Goal: Task Accomplishment & Management: Manage account settings

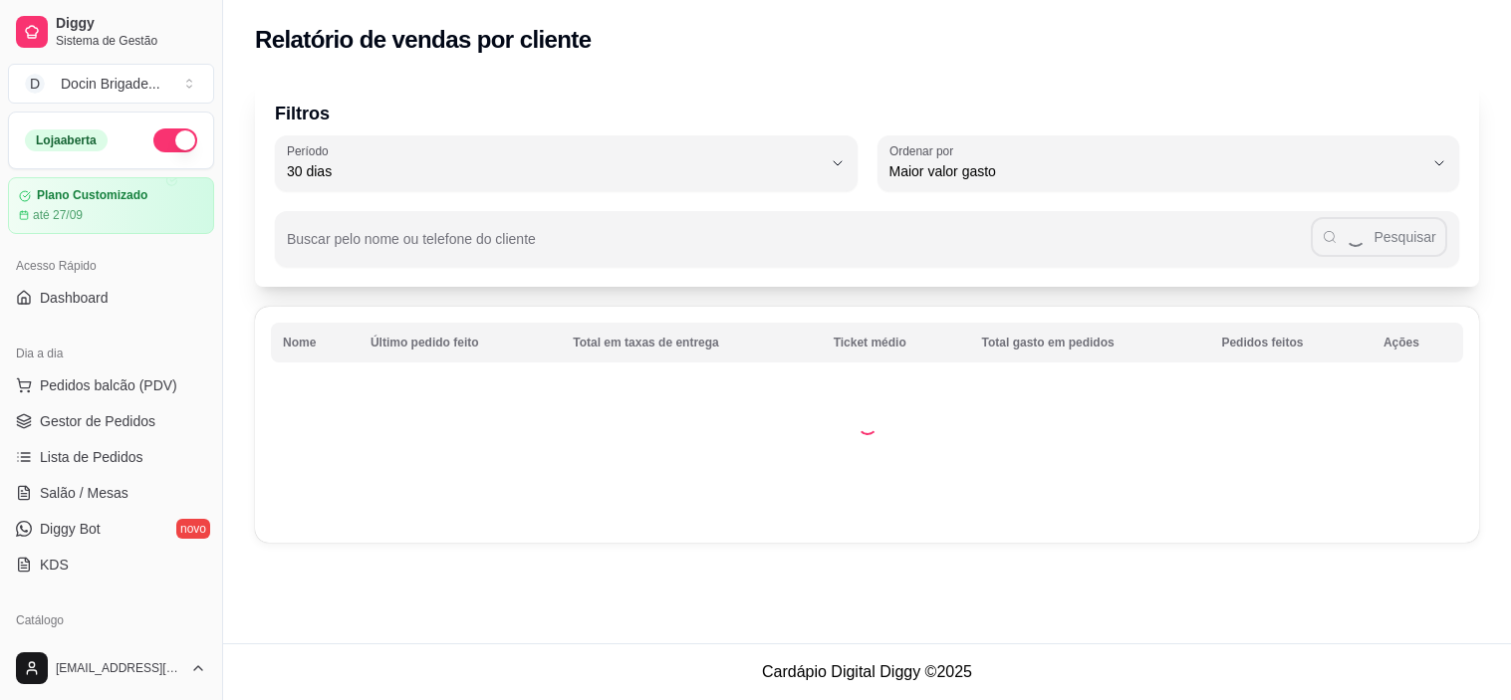
select select "30"
select select "HIGHEST_TOTAL_SPENT_WITH_ORDERS"
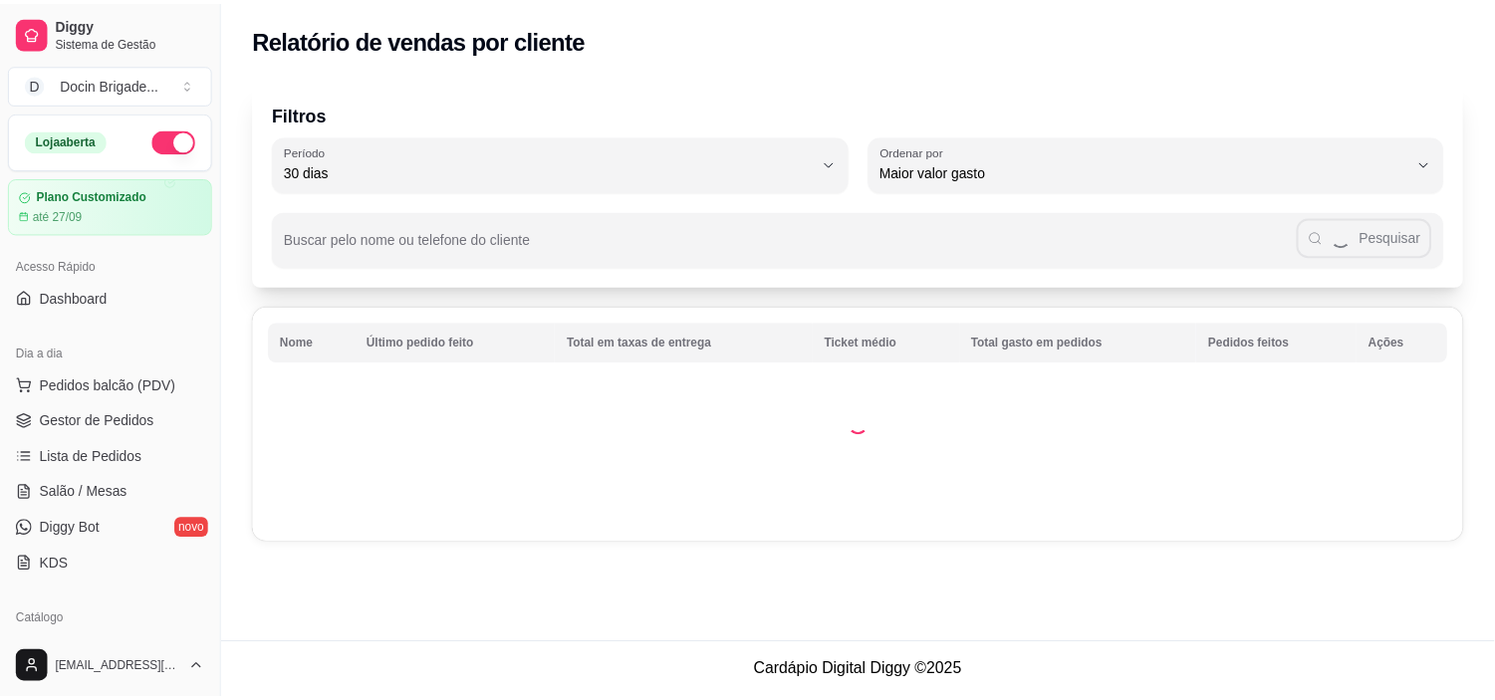
scroll to position [442, 0]
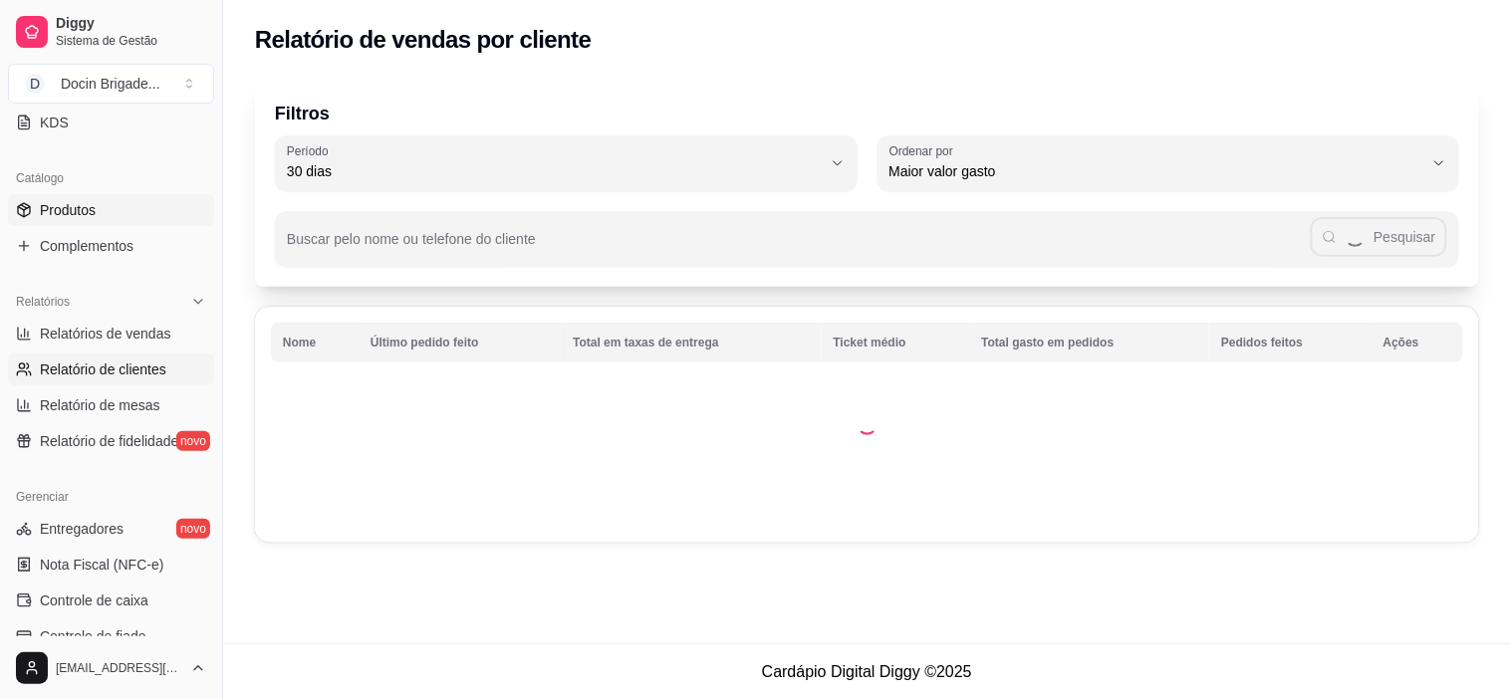
click at [81, 213] on span "Produtos" at bounding box center [68, 210] width 56 height 20
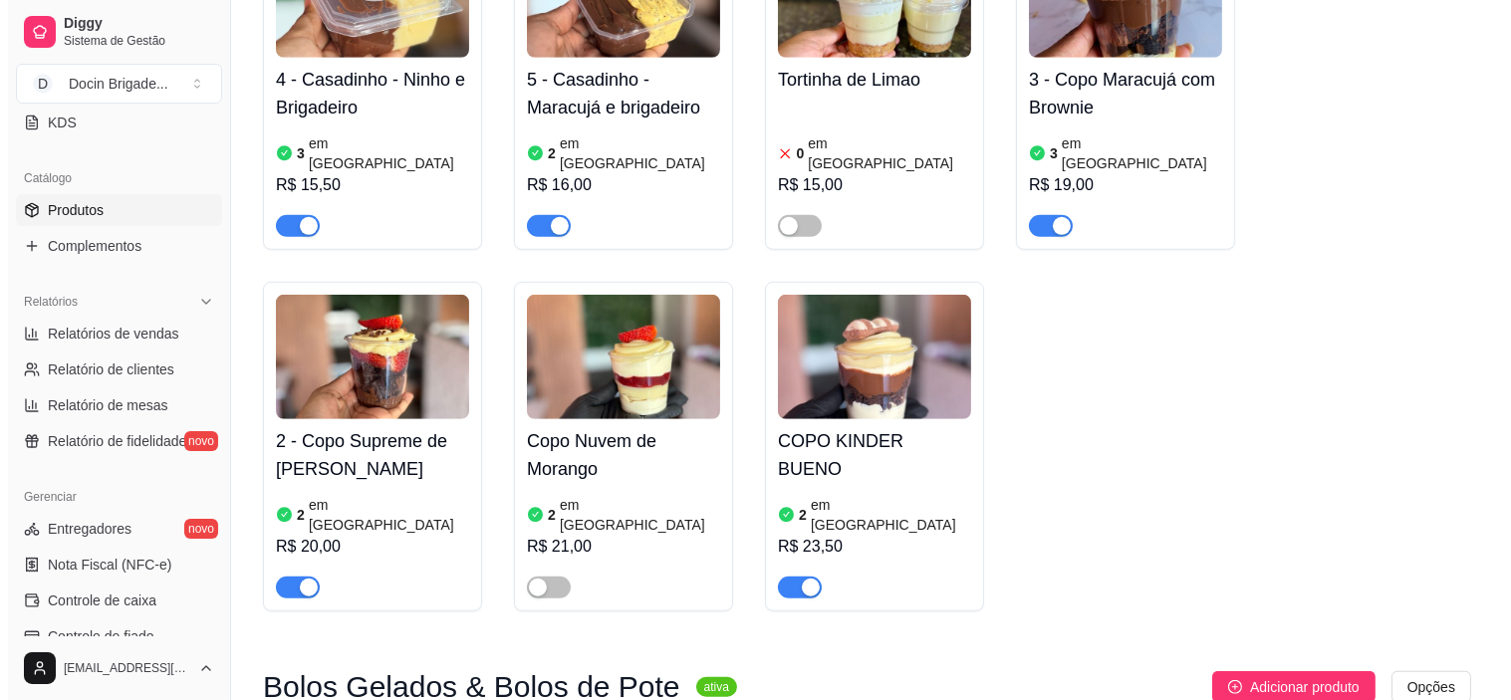
scroll to position [4916, 0]
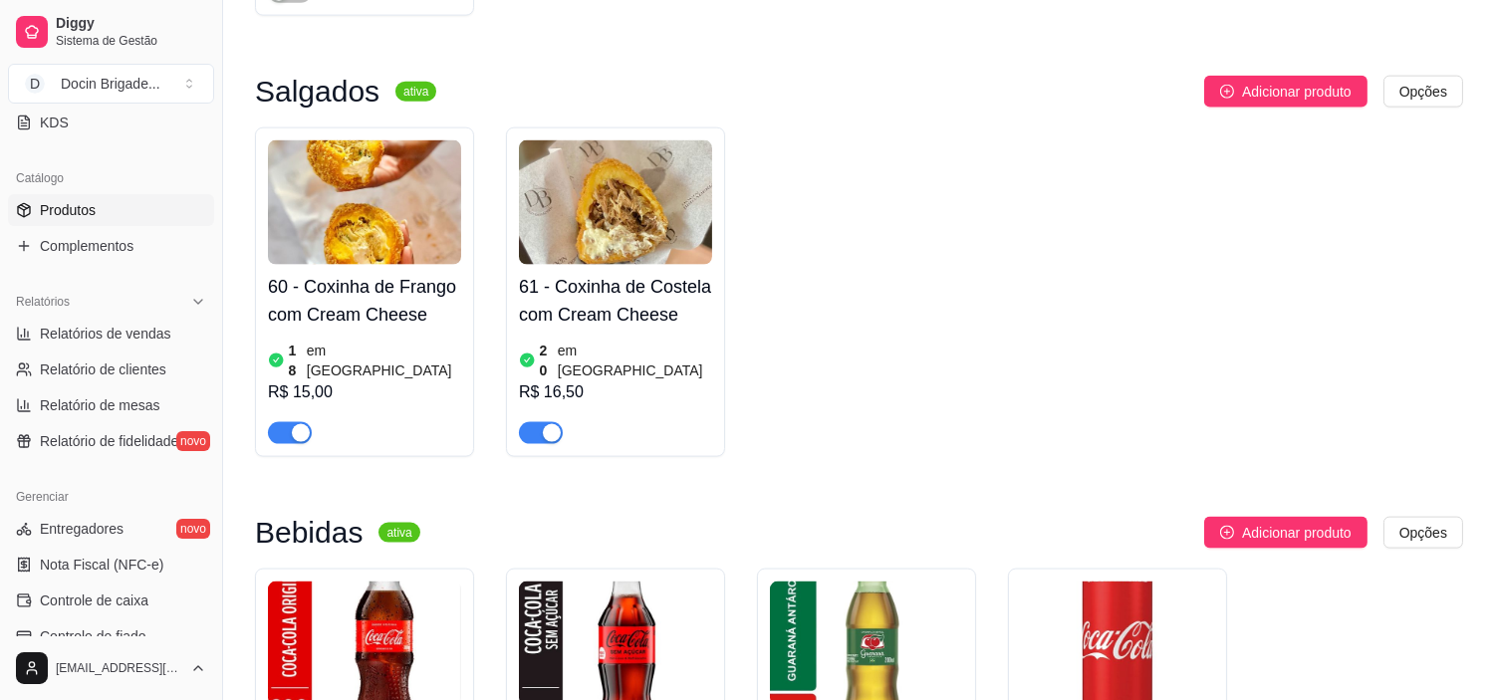
click at [1080, 582] on img at bounding box center [1117, 644] width 193 height 124
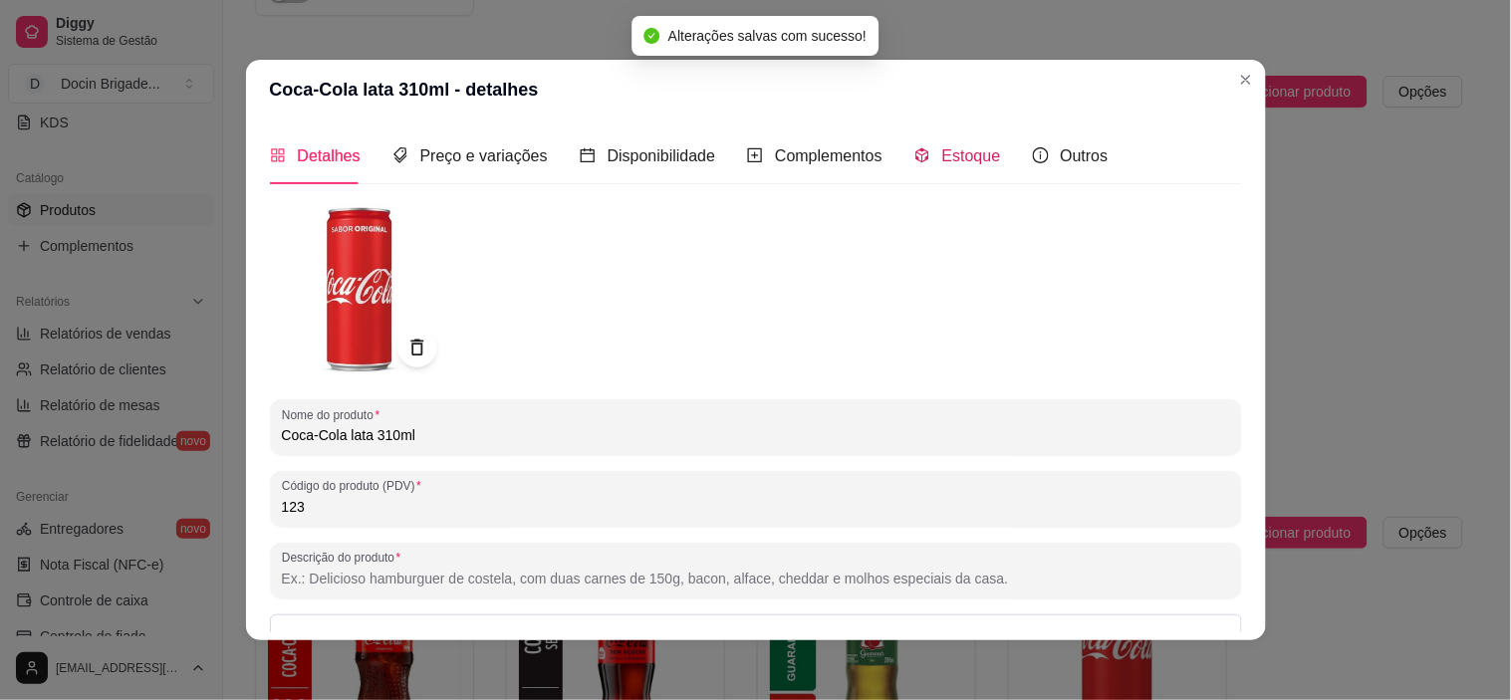
click at [956, 166] on div "Estoque" at bounding box center [957, 155] width 87 height 25
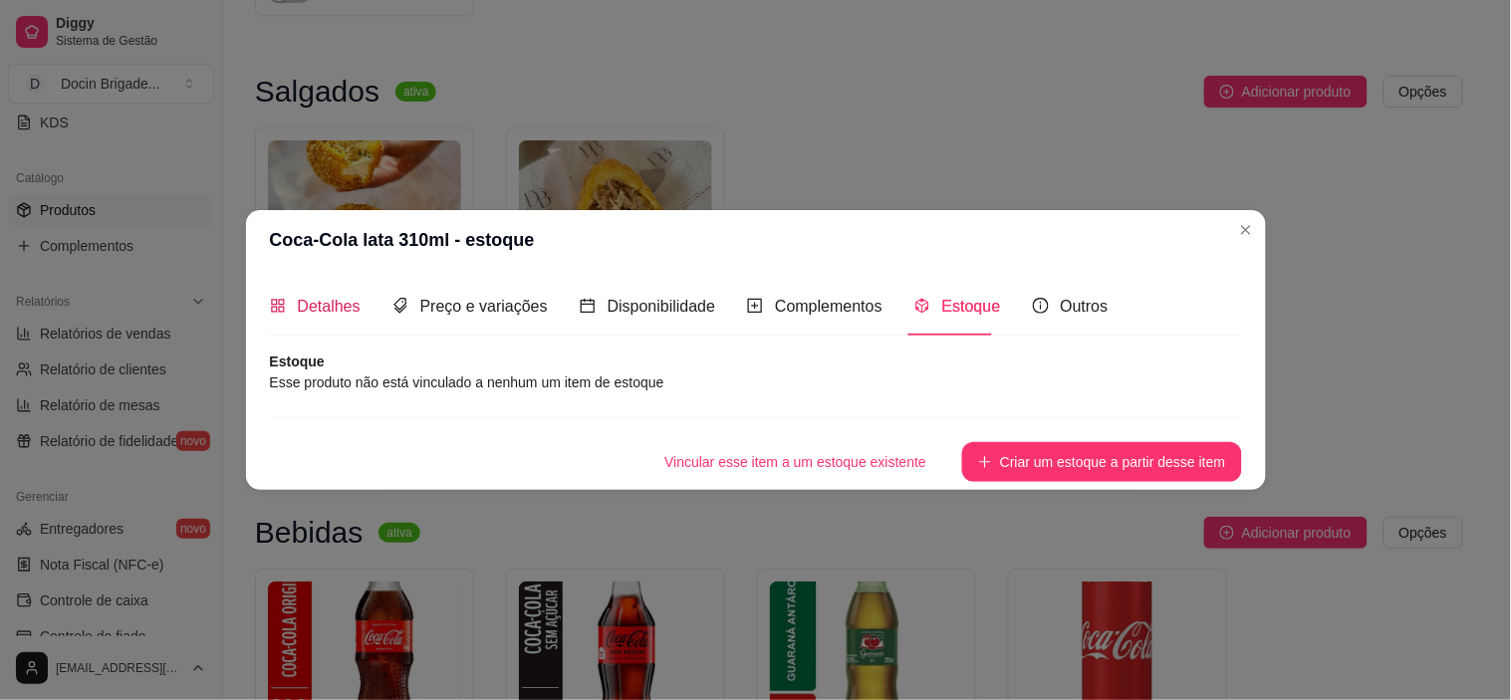
click at [303, 311] on span "Detalhes" at bounding box center [329, 306] width 63 height 17
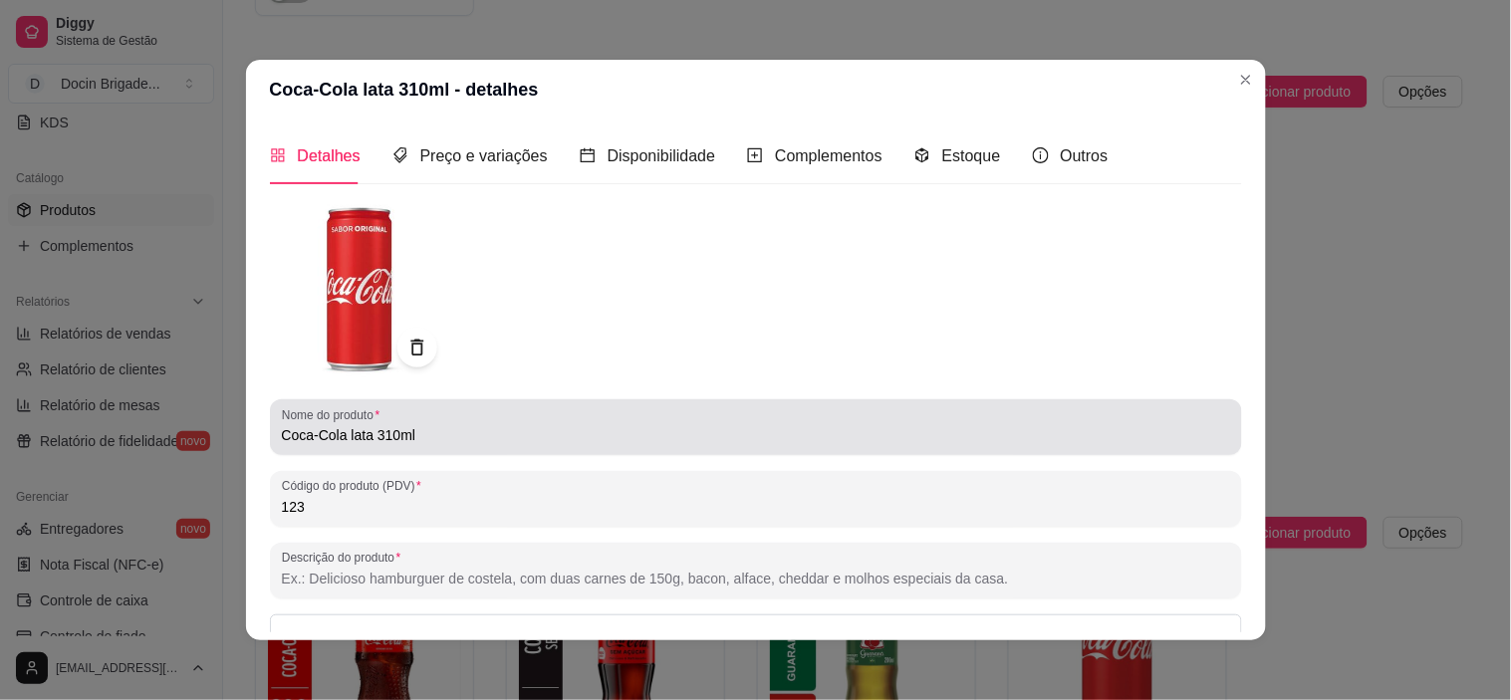
click at [383, 431] on input "Coca-Cola lata 310ml" at bounding box center [756, 435] width 948 height 20
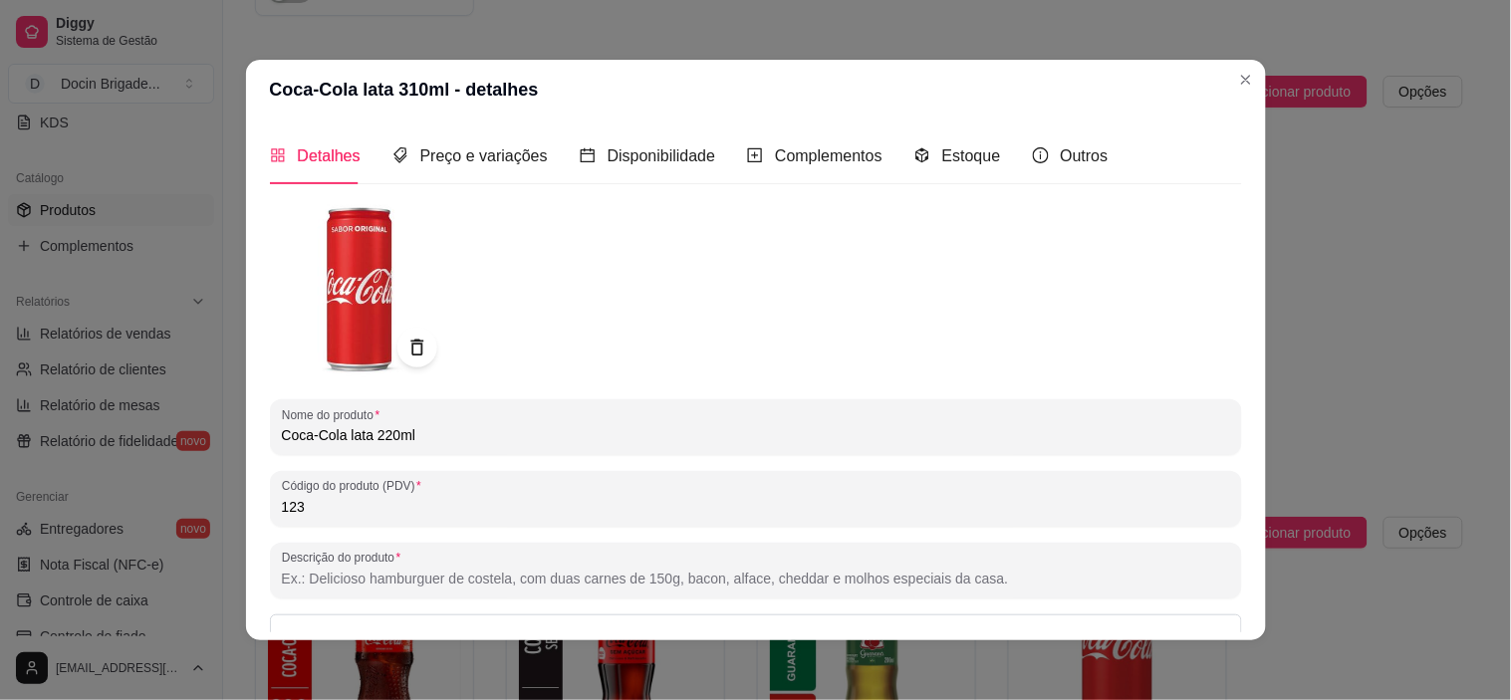
type input "Coca-Cola lata 220ml"
click at [606, 341] on div at bounding box center [756, 289] width 972 height 179
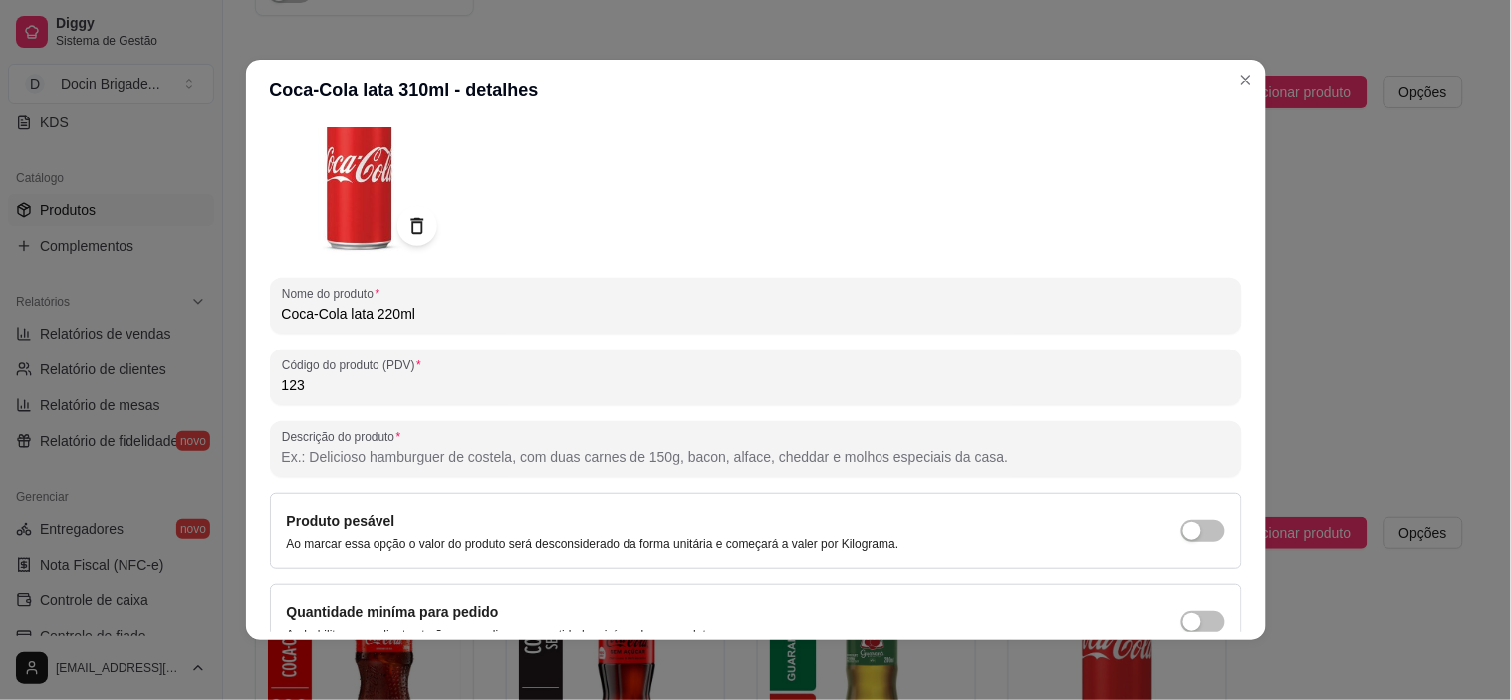
scroll to position [221, 0]
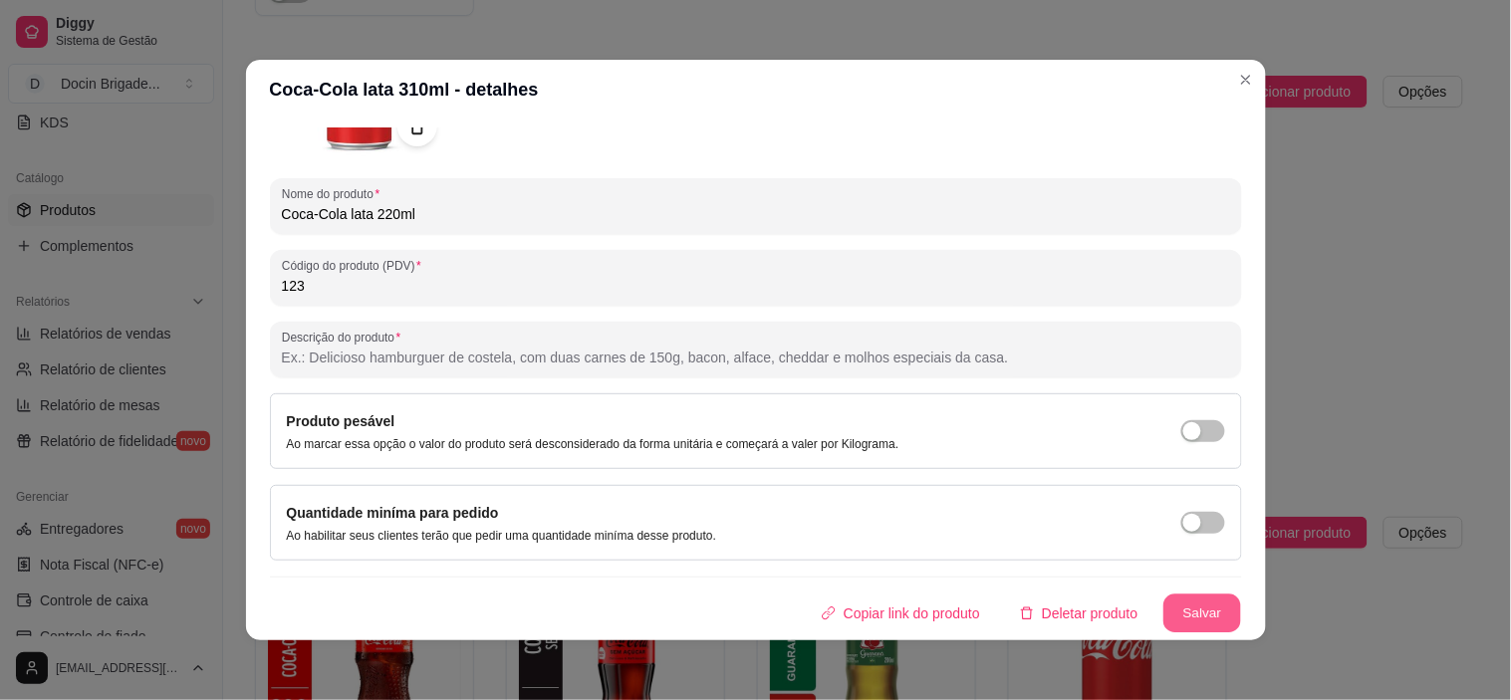
click at [1175, 604] on button "Salvar" at bounding box center [1202, 614] width 78 height 39
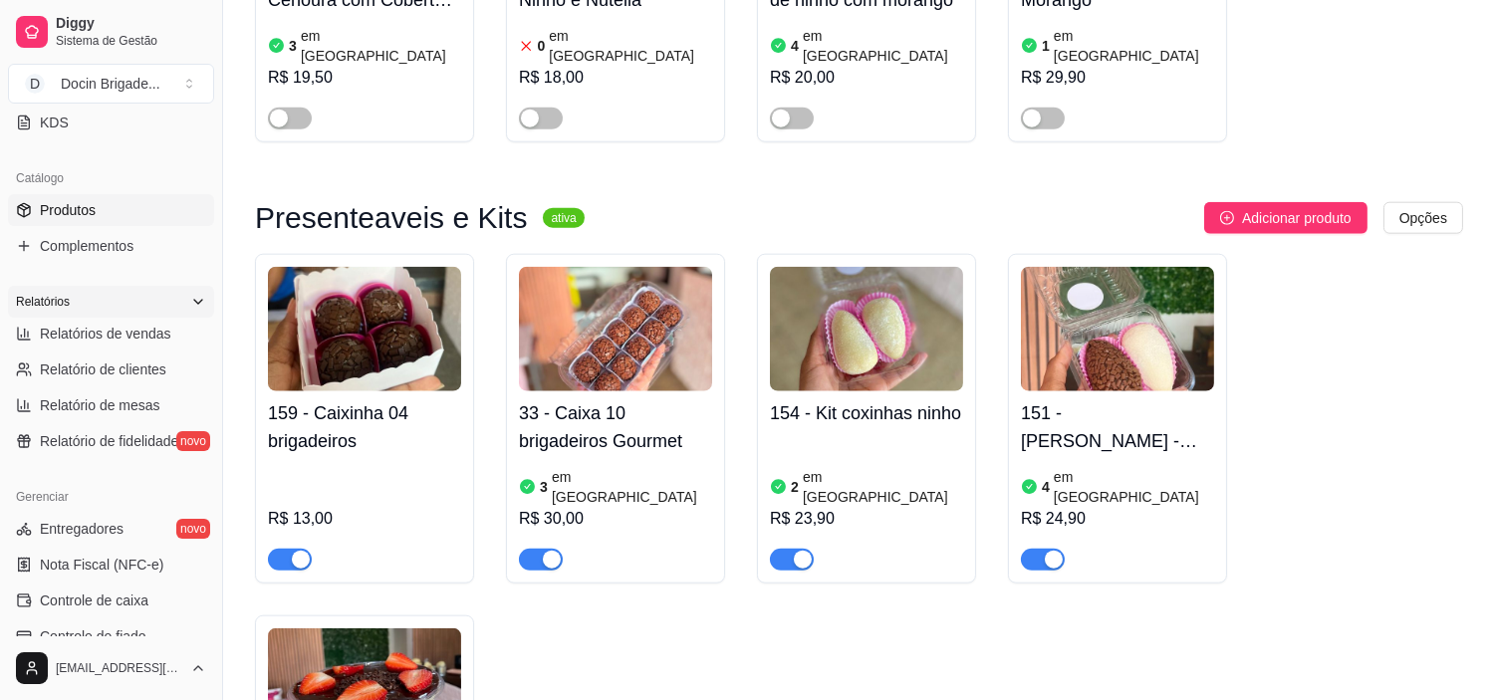
scroll to position [0, 0]
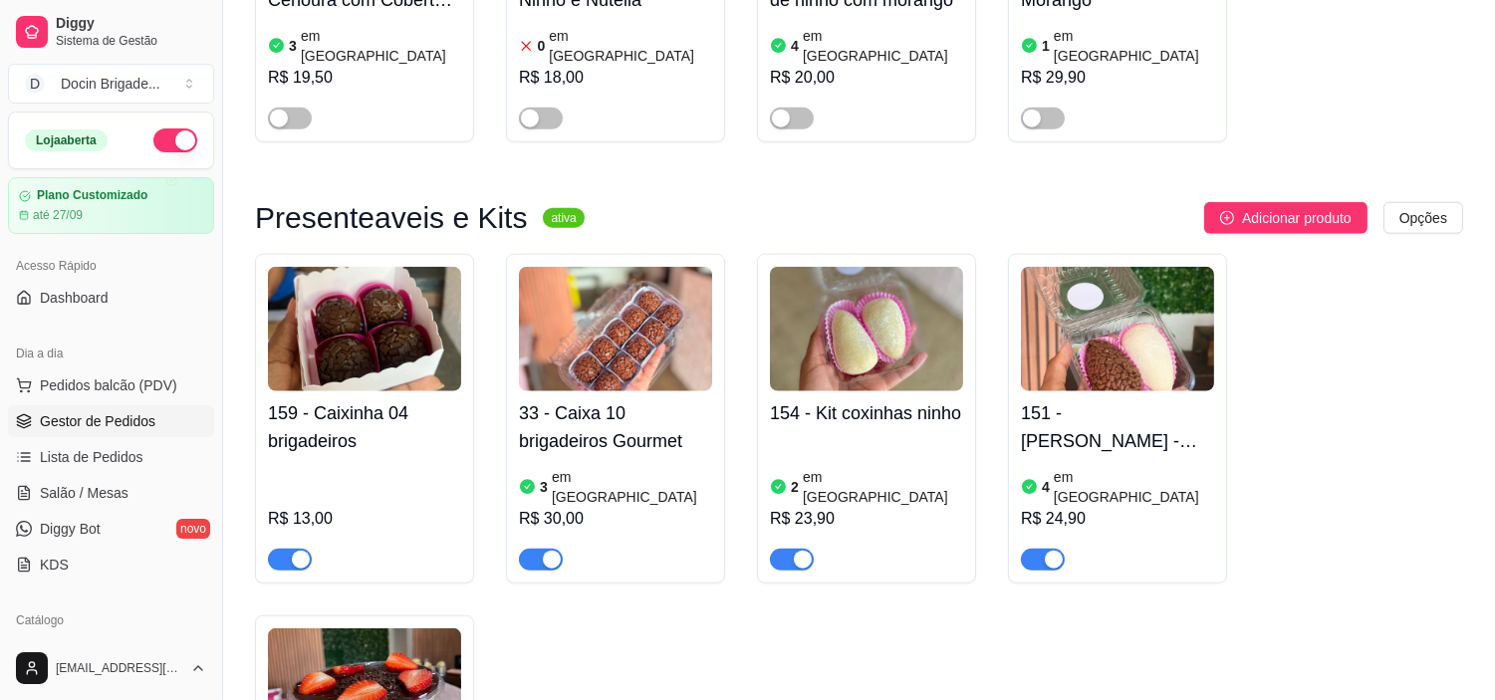
click at [90, 430] on span "Gestor de Pedidos" at bounding box center [98, 421] width 116 height 20
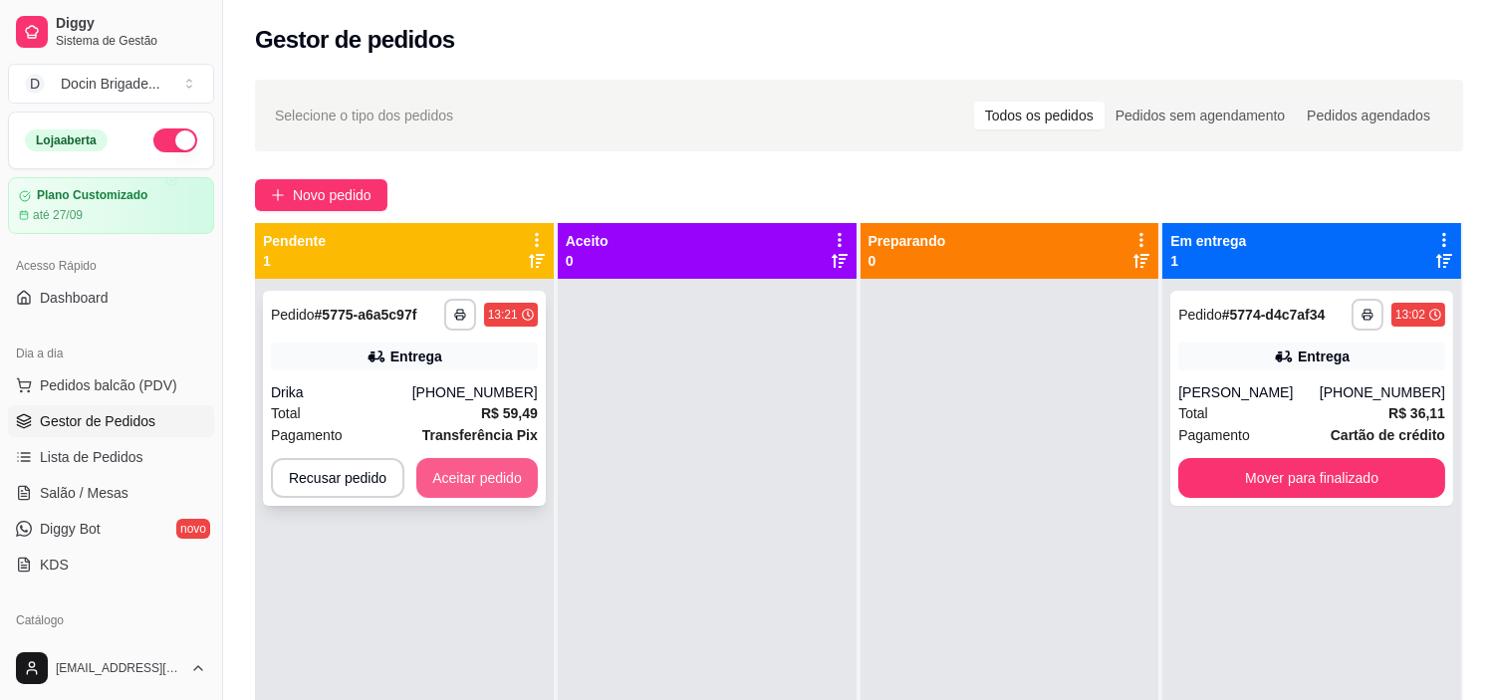
click at [484, 475] on button "Aceitar pedido" at bounding box center [477, 478] width 122 height 40
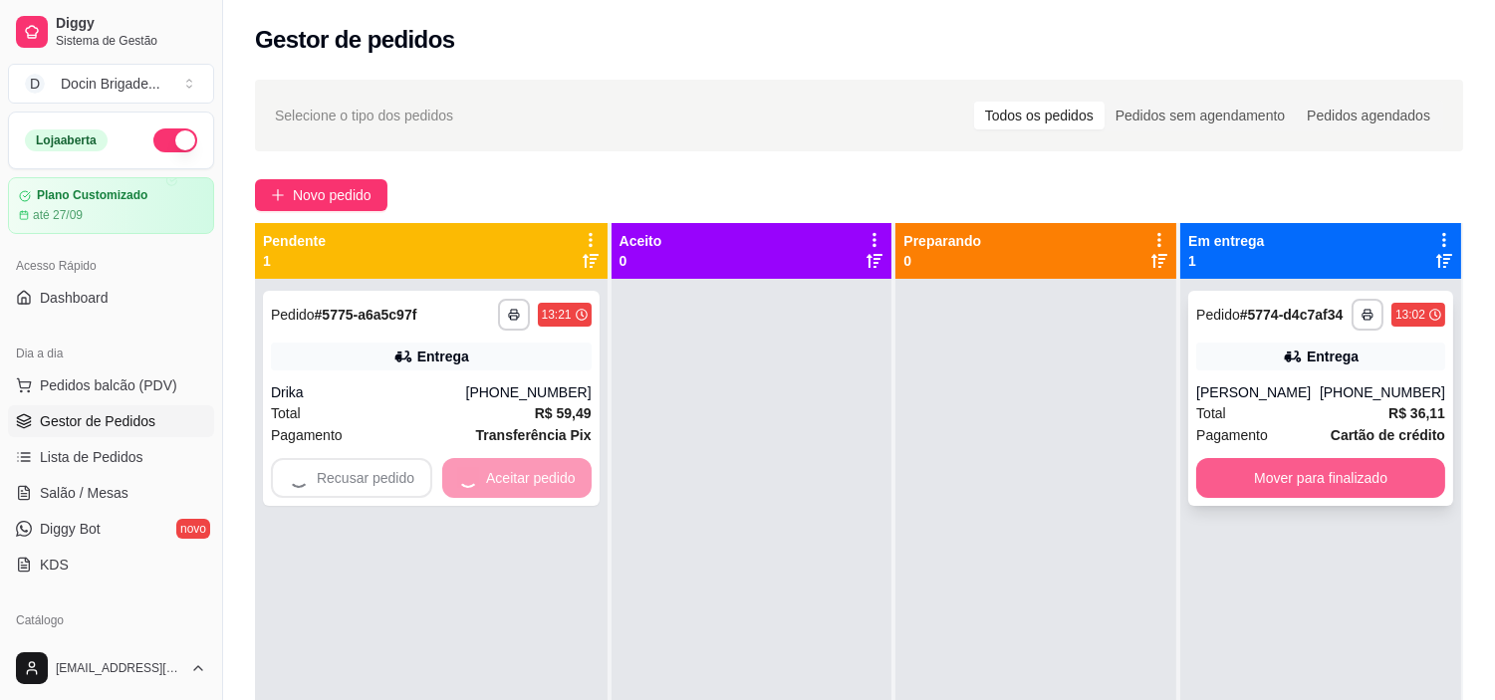
click at [1308, 490] on button "Mover para finalizado" at bounding box center [1320, 478] width 249 height 40
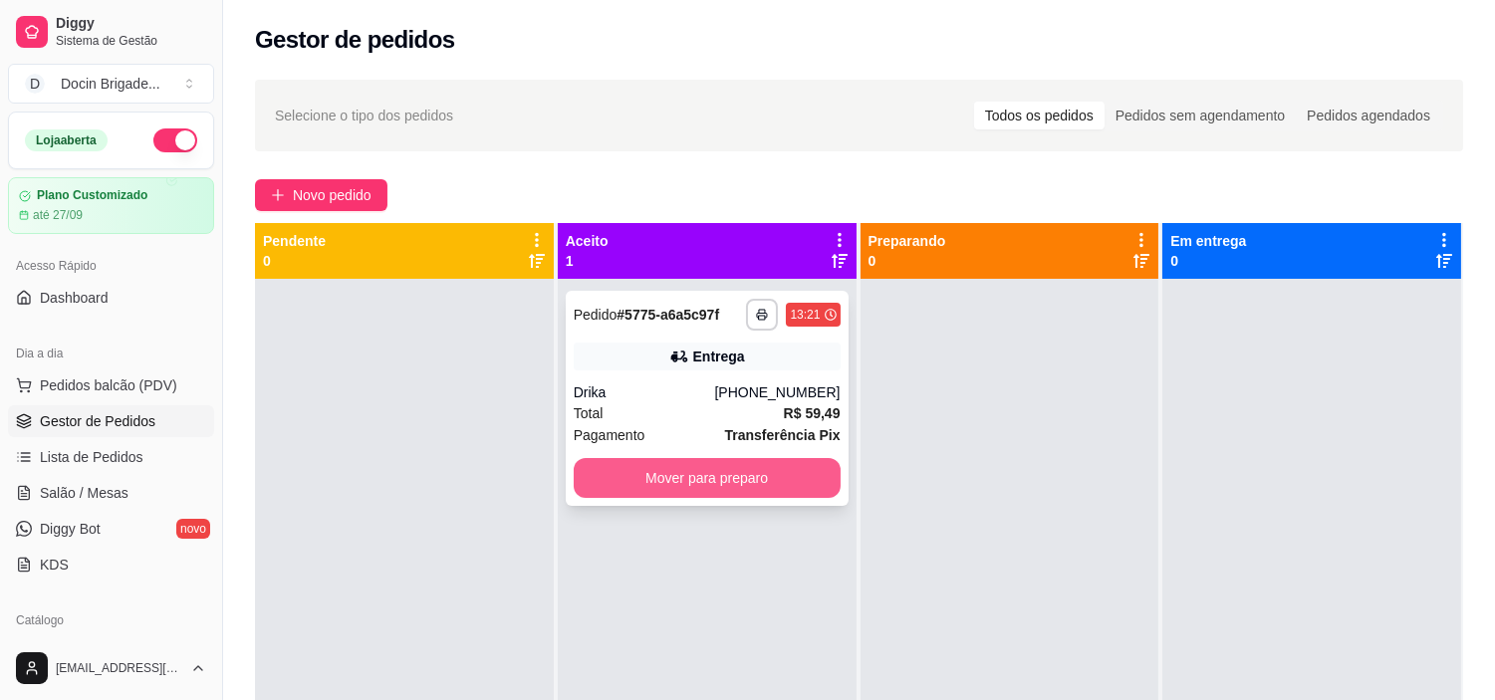
click at [742, 462] on button "Mover para preparo" at bounding box center [707, 478] width 267 height 40
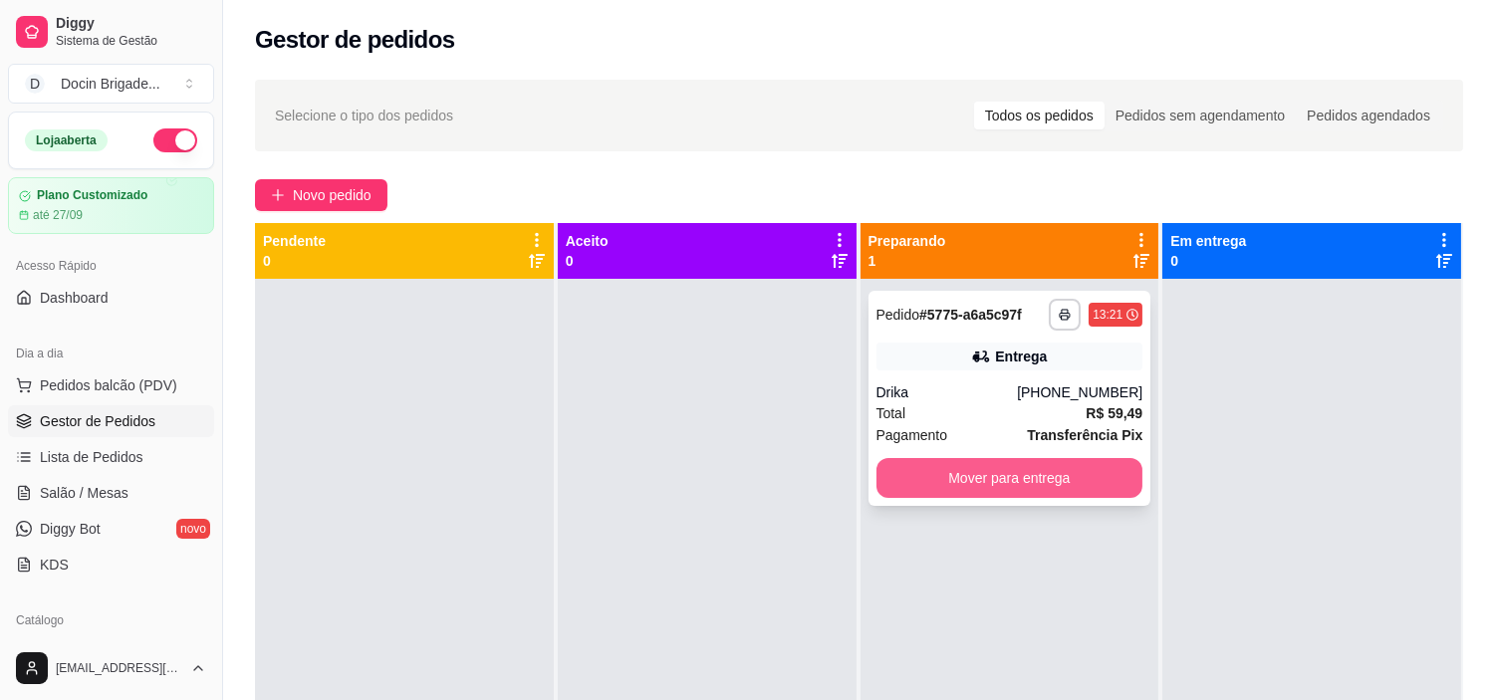
click at [983, 490] on button "Mover para entrega" at bounding box center [1009, 478] width 267 height 40
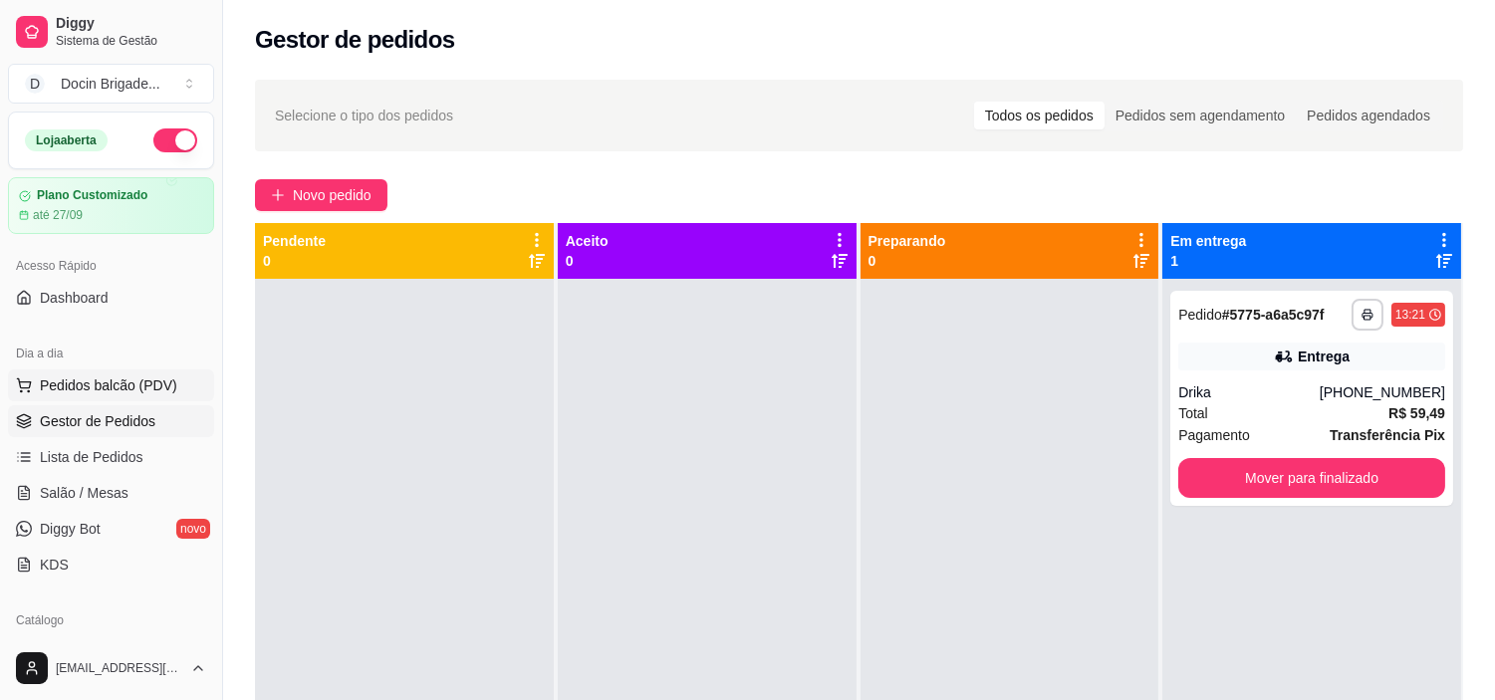
click at [127, 385] on span "Pedidos balcão (PDV)" at bounding box center [108, 385] width 137 height 20
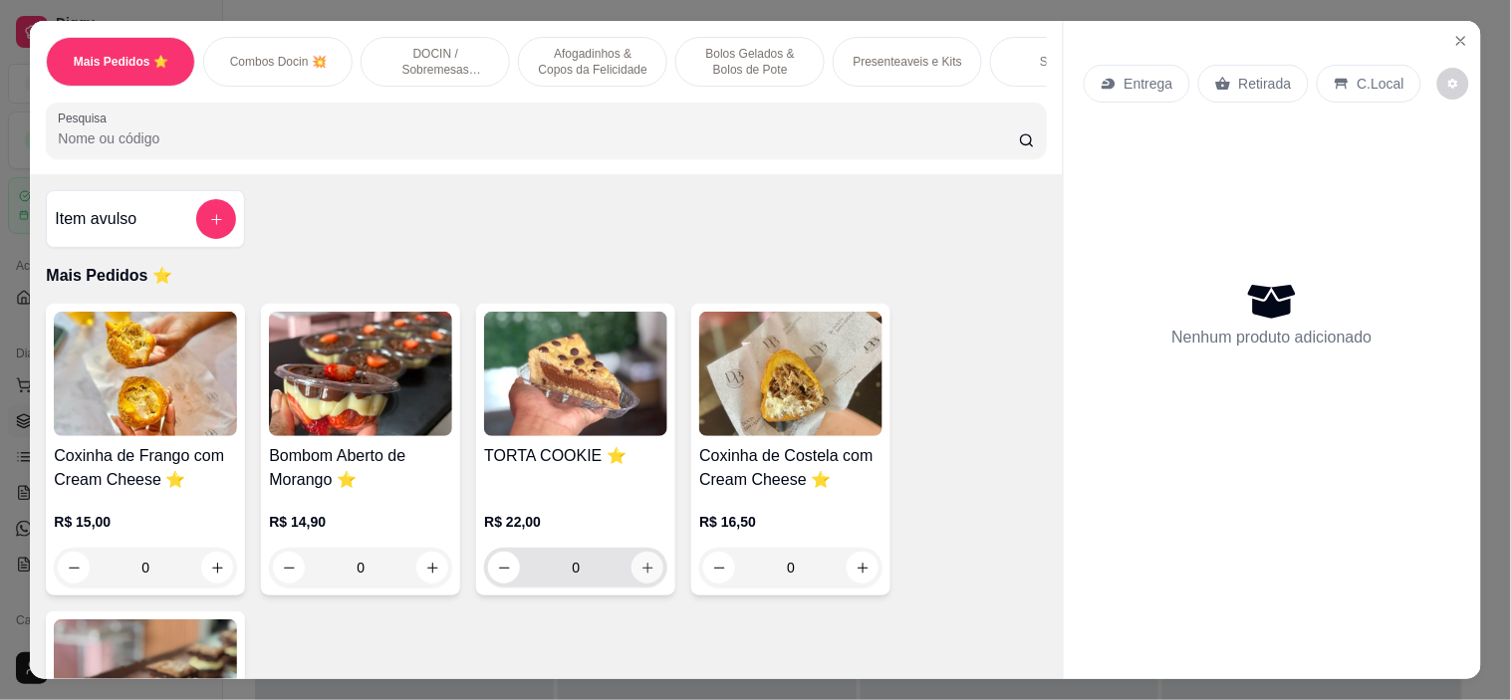
click at [640, 572] on icon "increase-product-quantity" at bounding box center [647, 568] width 15 height 15
type input "1"
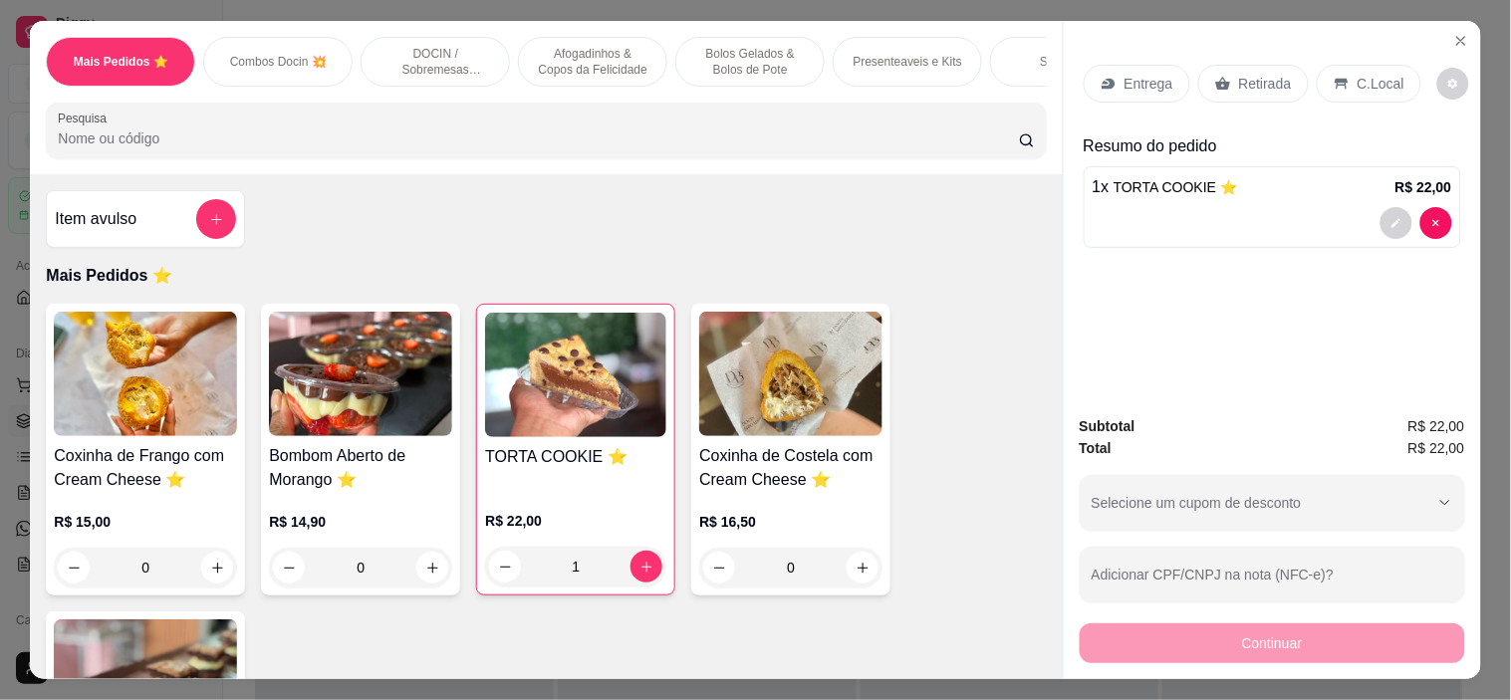
drag, startPoint x: 1247, startPoint y: 72, endPoint x: 1266, endPoint y: 97, distance: 31.3
click at [1247, 74] on p "Retirada" at bounding box center [1265, 84] width 53 height 20
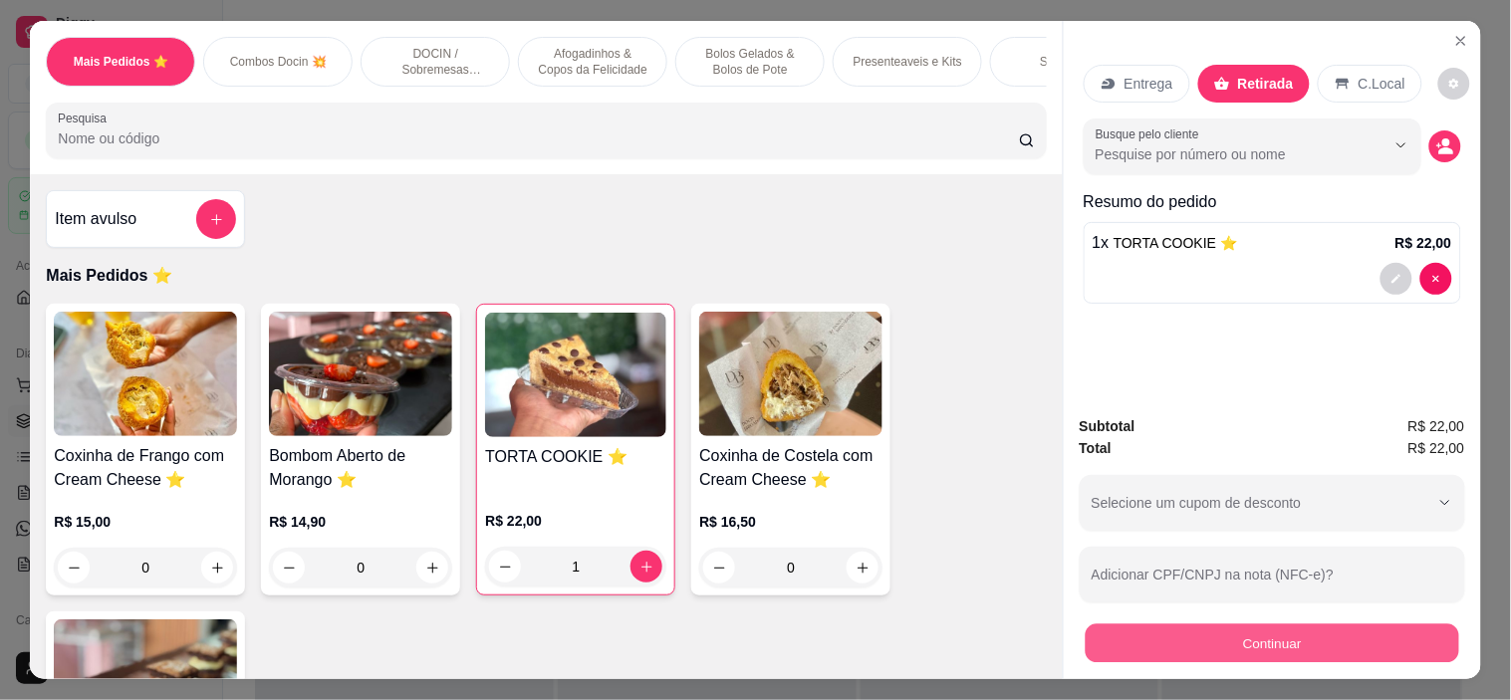
click at [1306, 641] on button "Continuar" at bounding box center [1271, 643] width 373 height 39
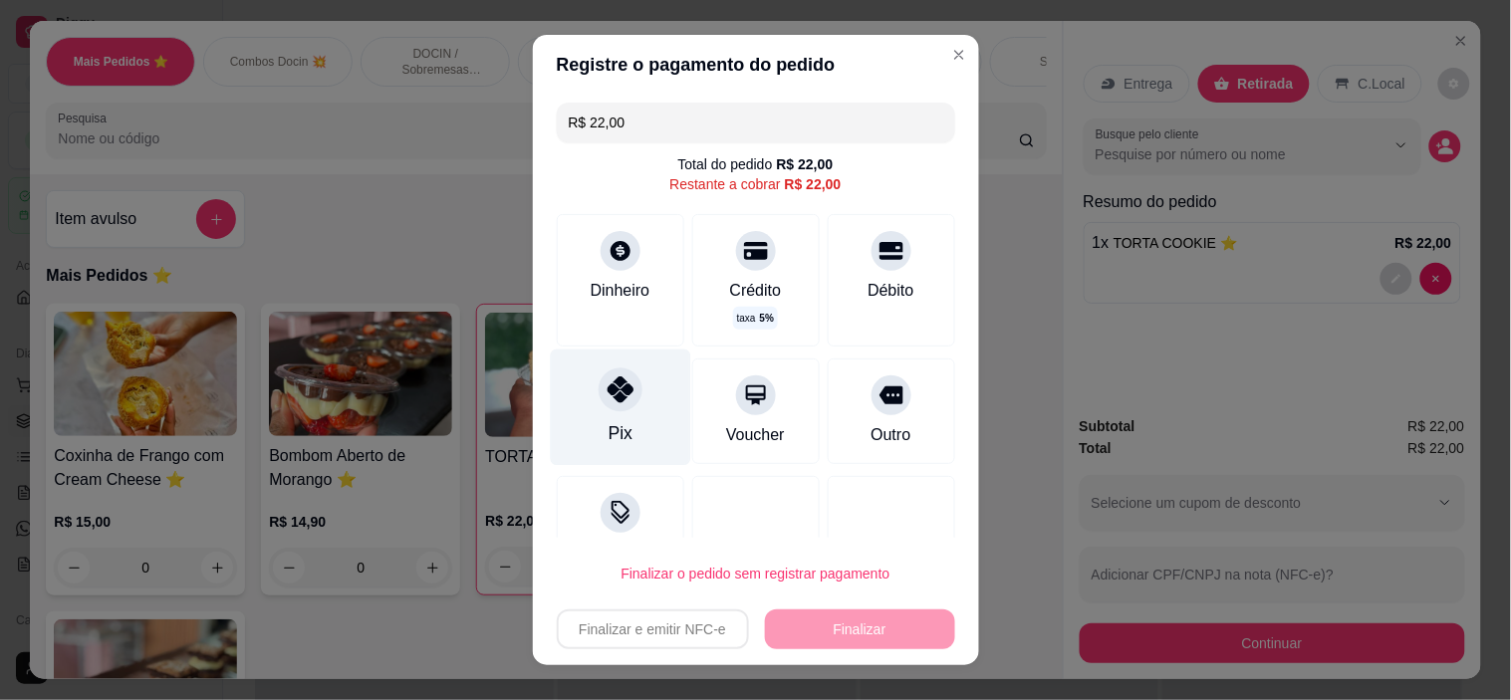
click at [624, 411] on div "Pix" at bounding box center [620, 408] width 140 height 117
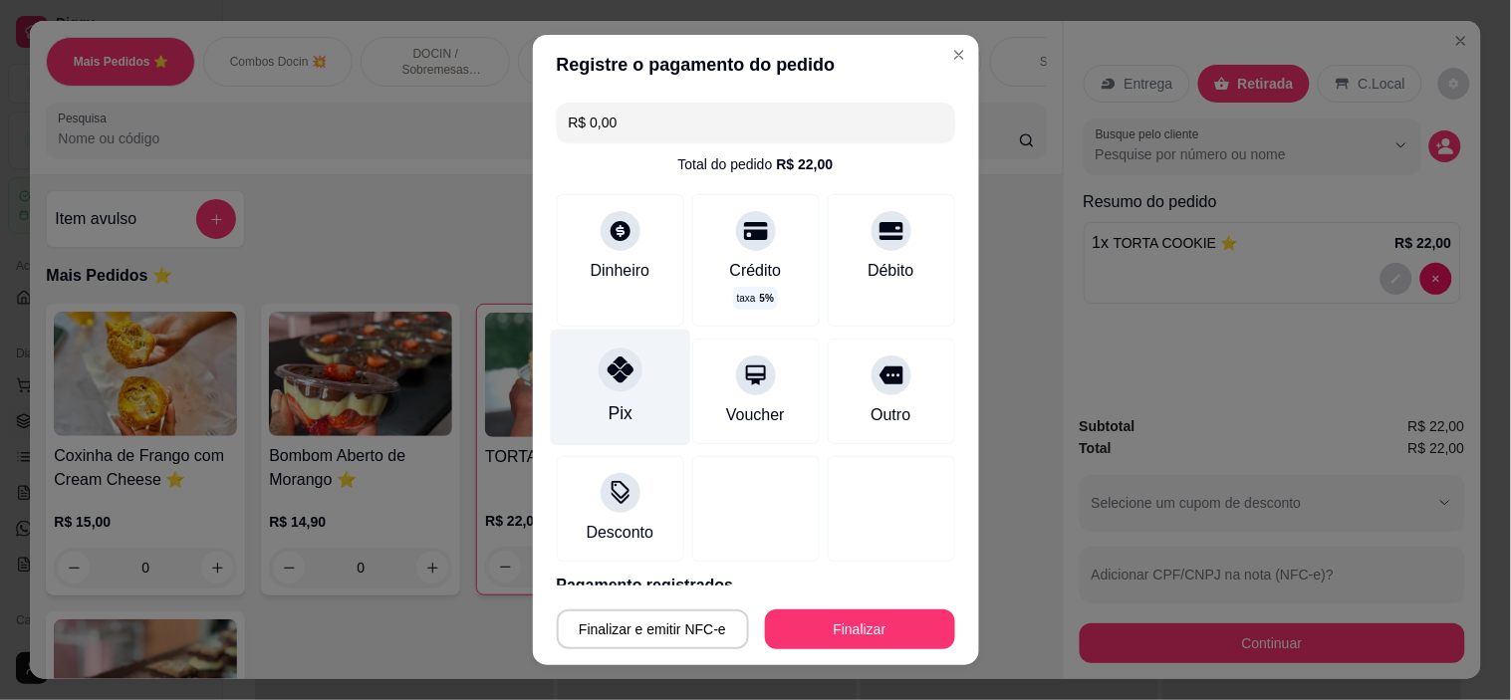
type input "R$ 0,00"
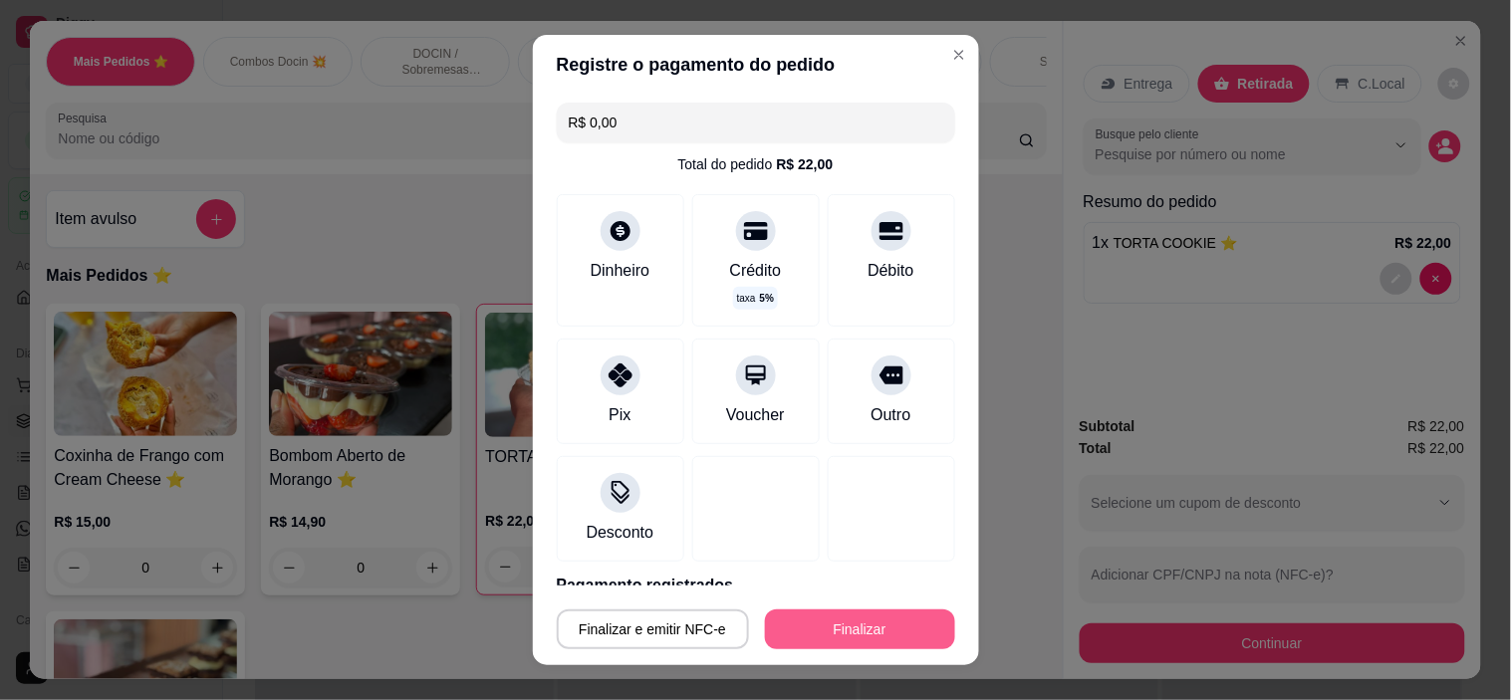
click at [781, 637] on button "Finalizar" at bounding box center [860, 630] width 190 height 40
type input "0"
type input "-R$ 22,00"
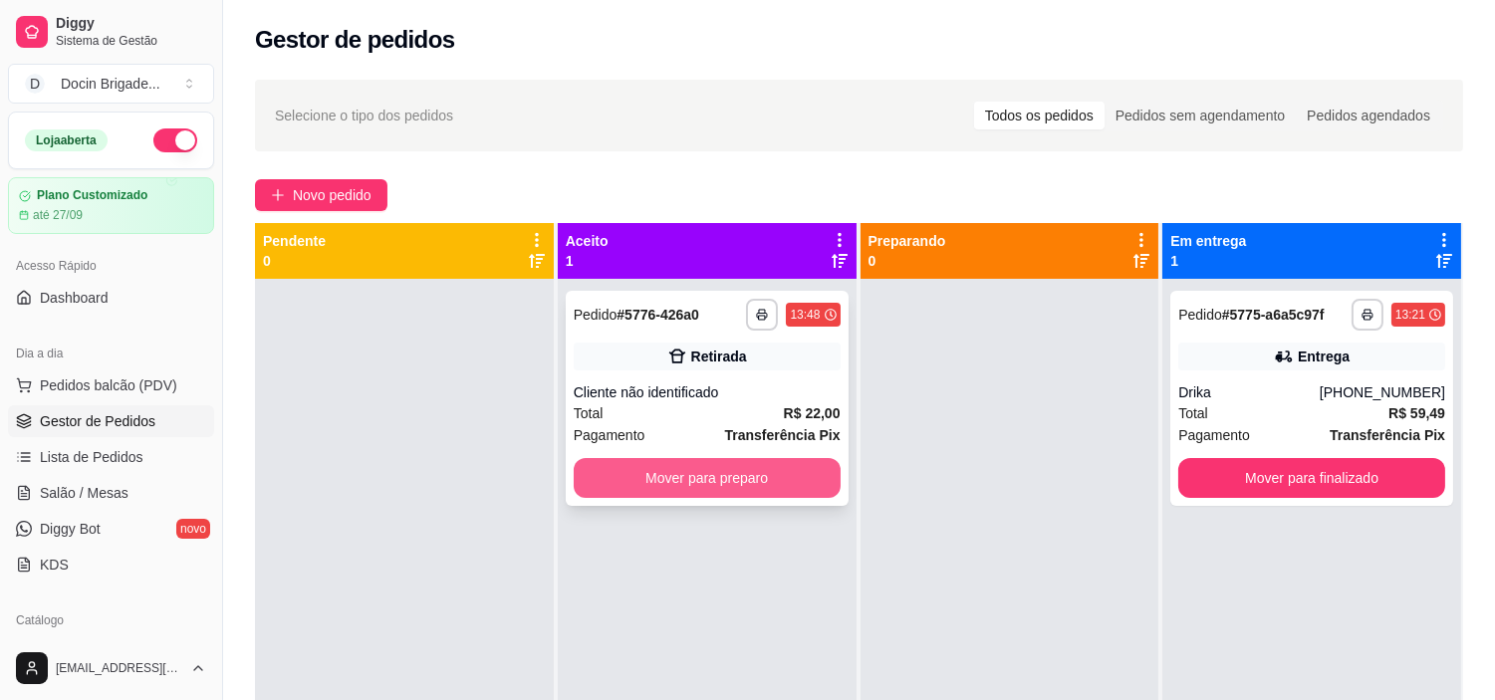
click at [667, 492] on button "Mover para preparo" at bounding box center [707, 478] width 267 height 40
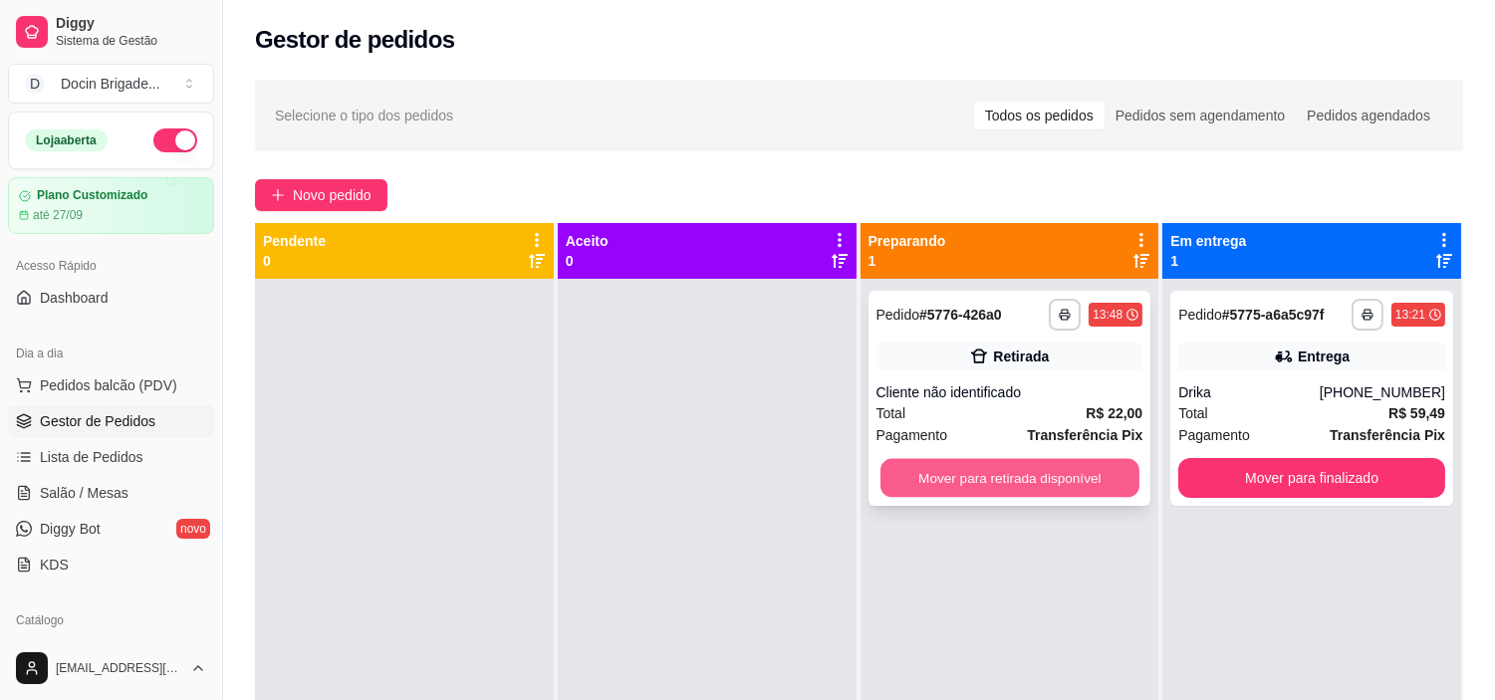
click at [970, 488] on button "Mover para retirada disponível" at bounding box center [1009, 478] width 259 height 39
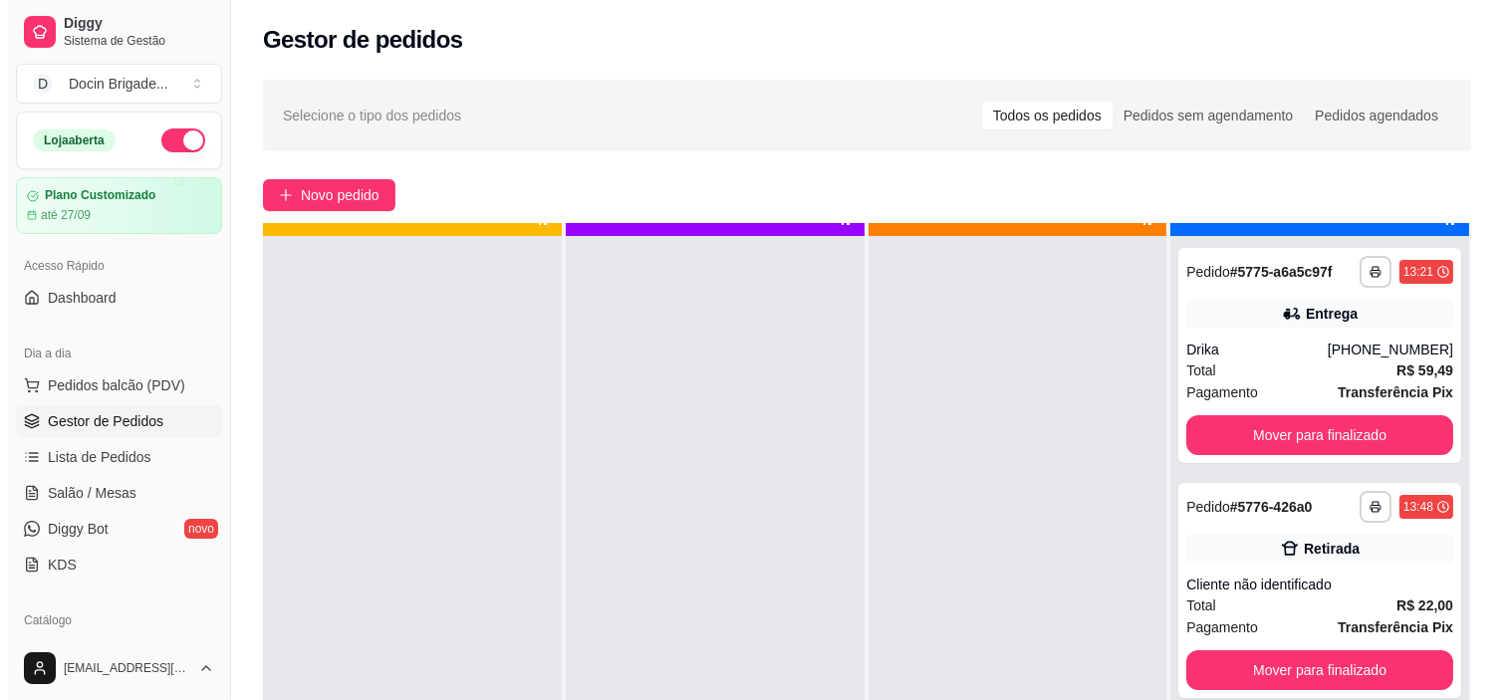
scroll to position [55, 0]
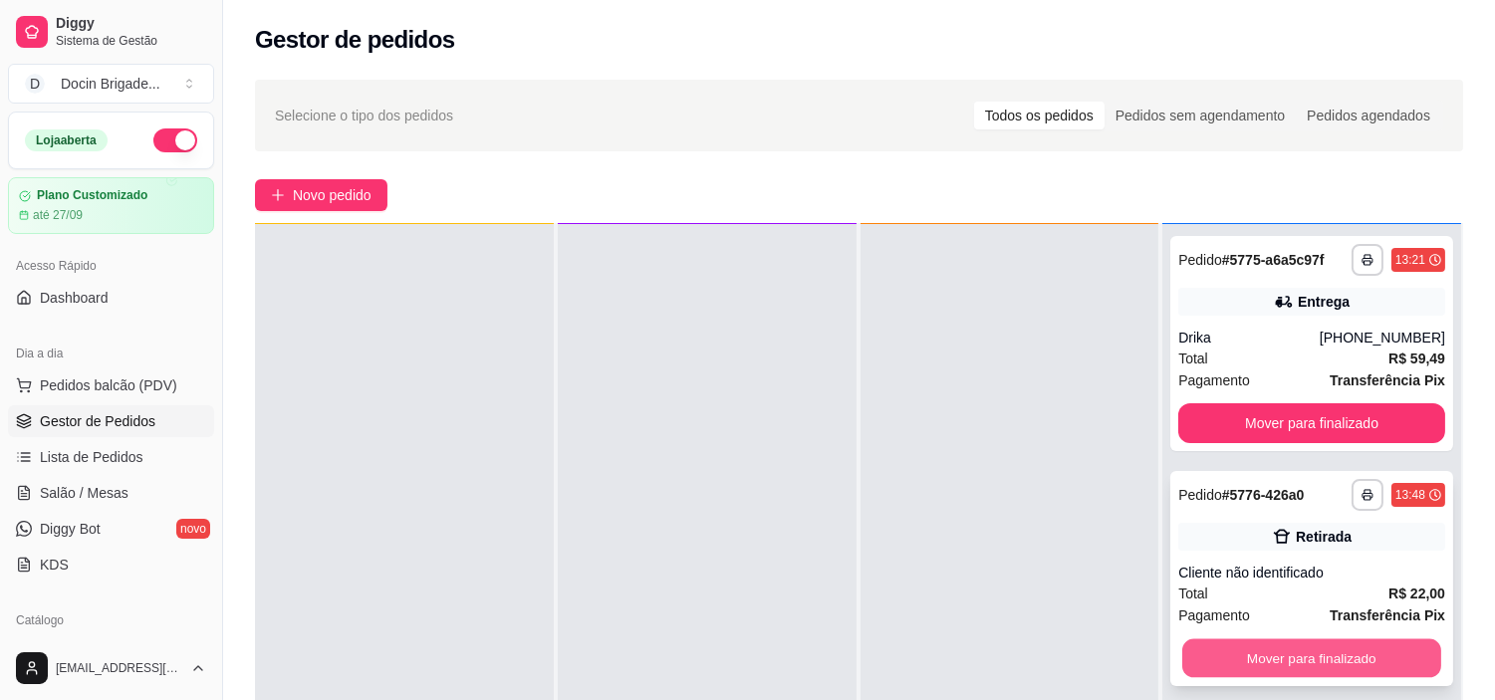
click at [1295, 650] on button "Mover para finalizado" at bounding box center [1311, 658] width 259 height 39
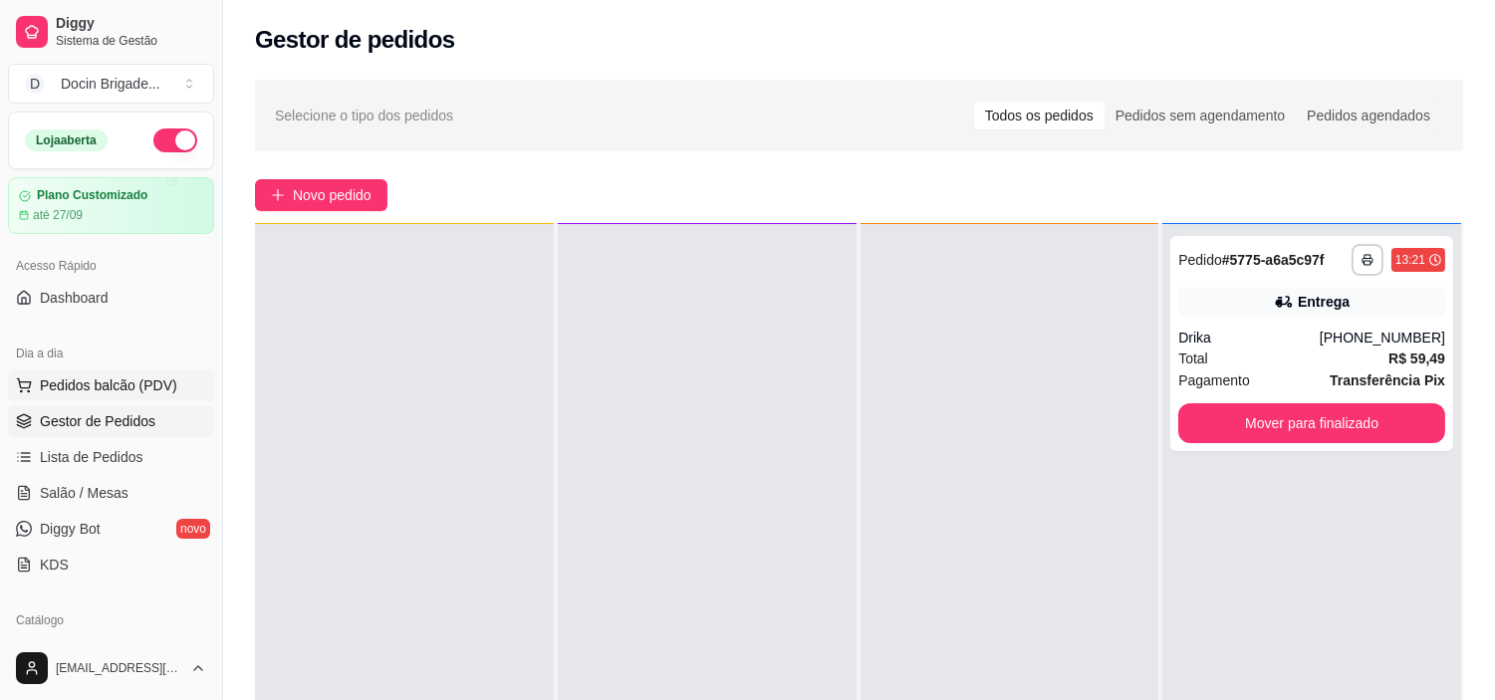
click at [92, 394] on span "Pedidos balcão (PDV)" at bounding box center [108, 385] width 137 height 20
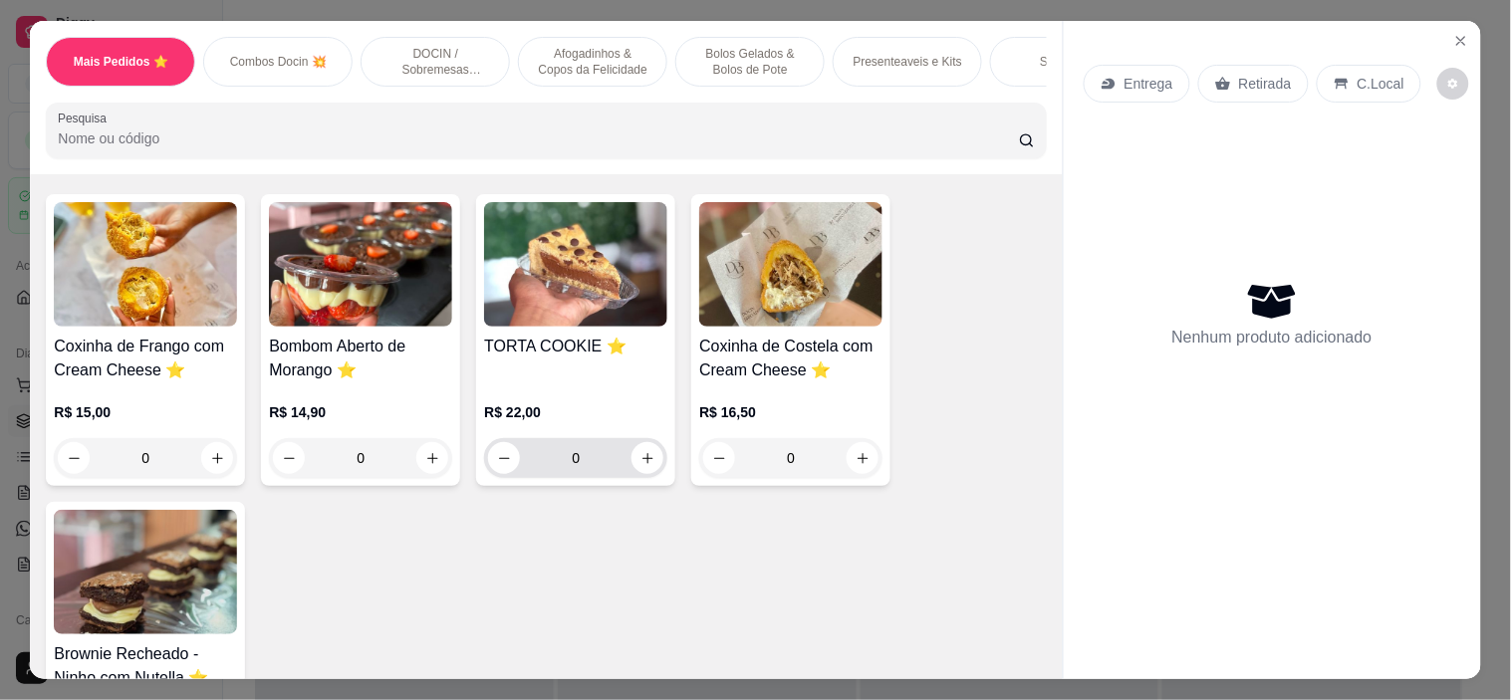
scroll to position [111, 0]
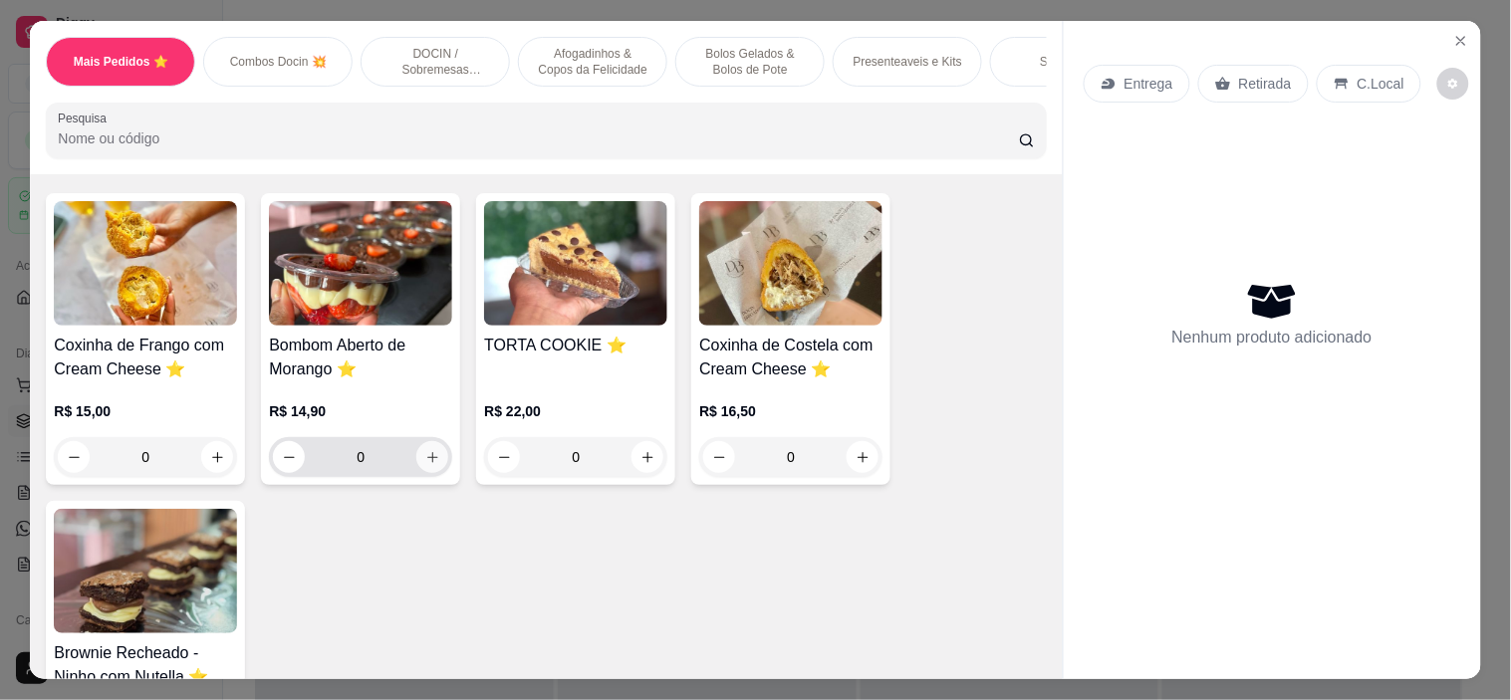
click at [423, 473] on button "increase-product-quantity" at bounding box center [432, 457] width 32 height 32
type input "1"
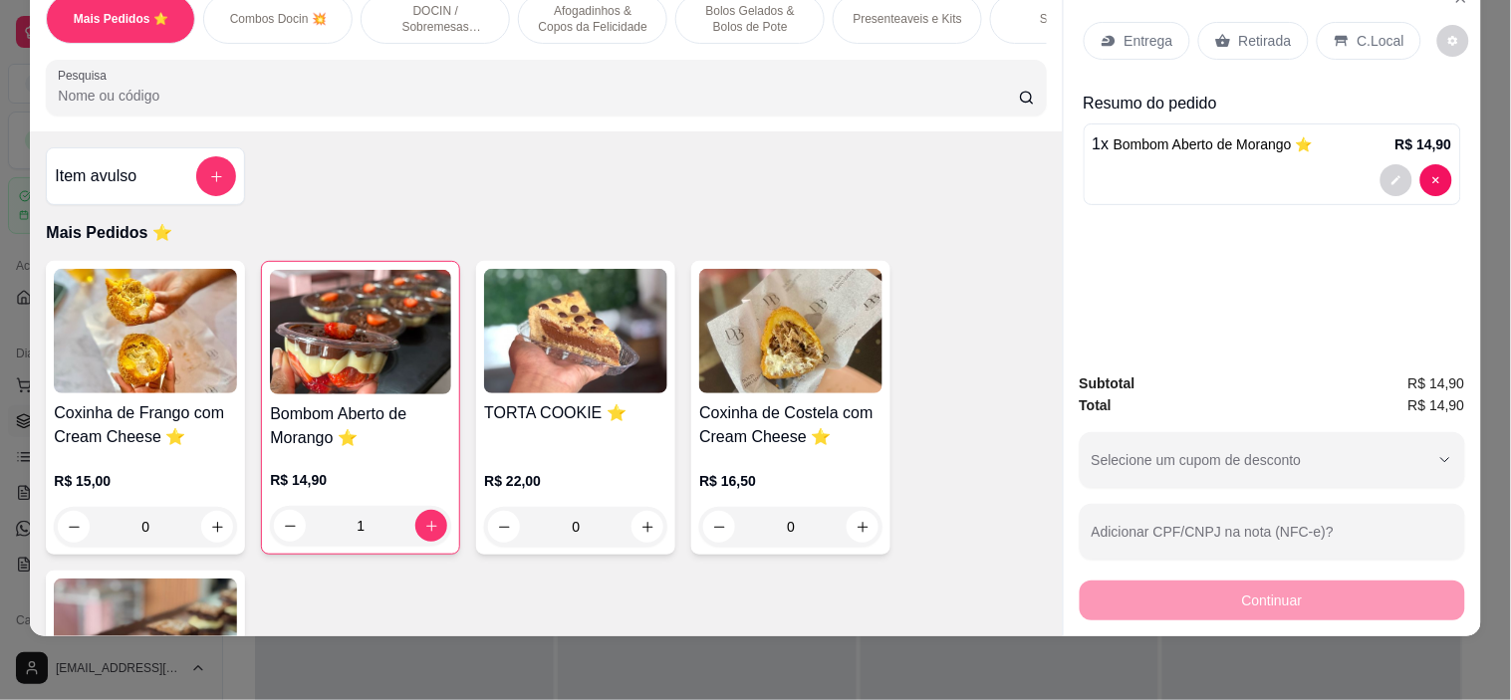
scroll to position [0, 0]
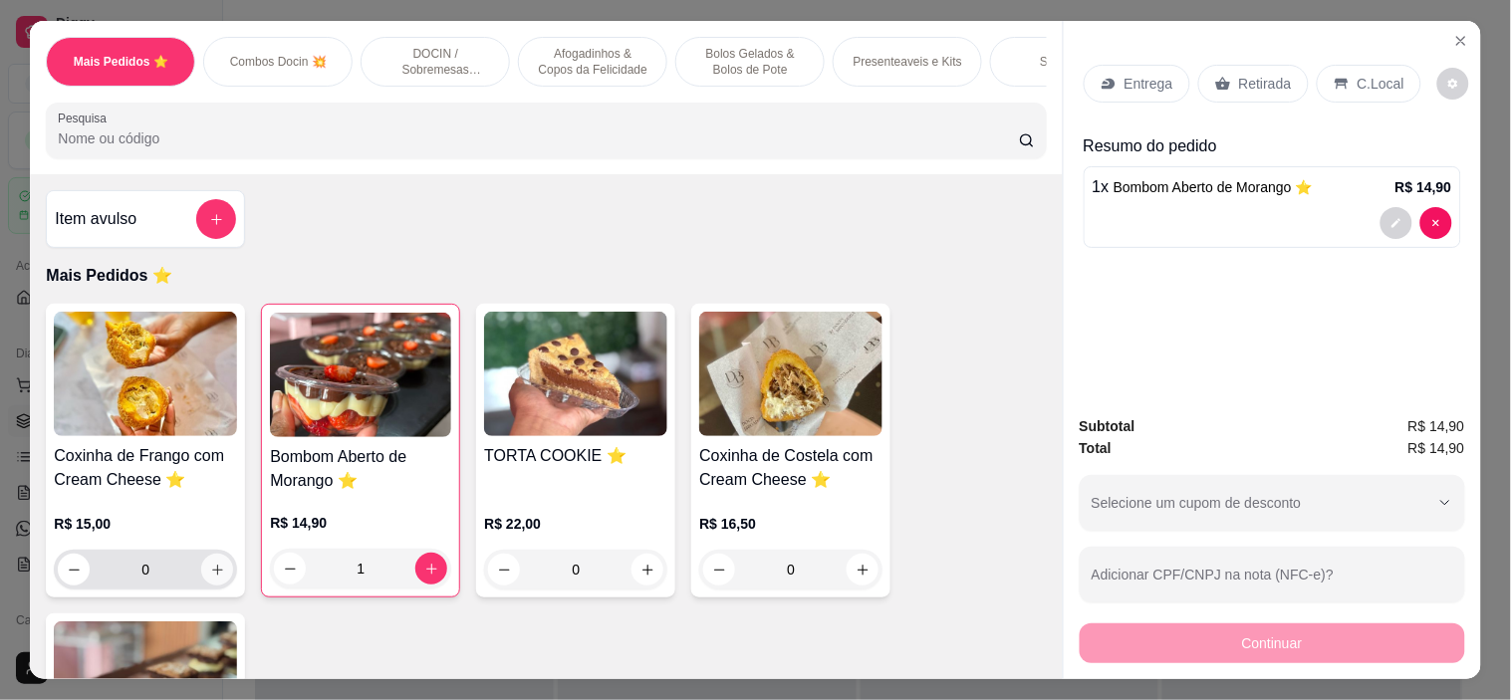
click at [201, 585] on button "increase-product-quantity" at bounding box center [217, 570] width 32 height 32
type input "1"
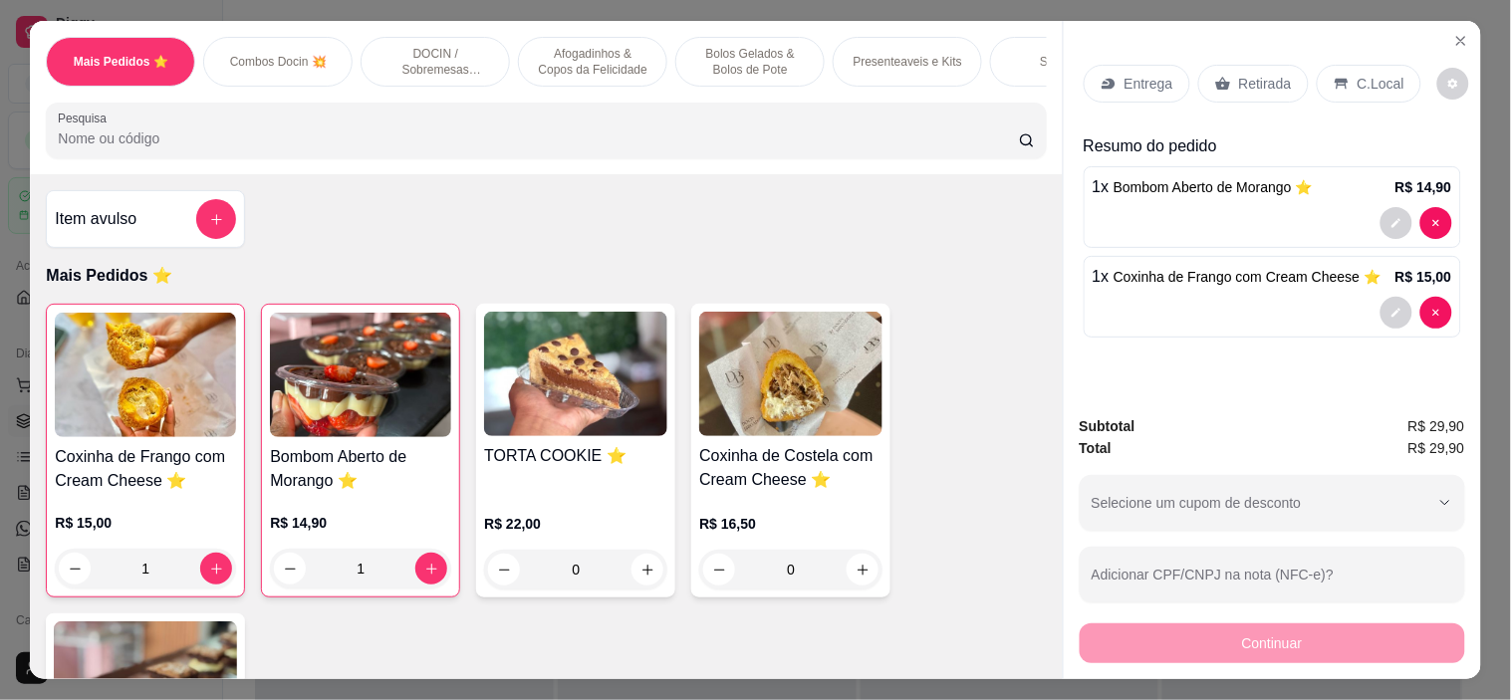
click at [1255, 78] on p "Retirada" at bounding box center [1265, 84] width 53 height 20
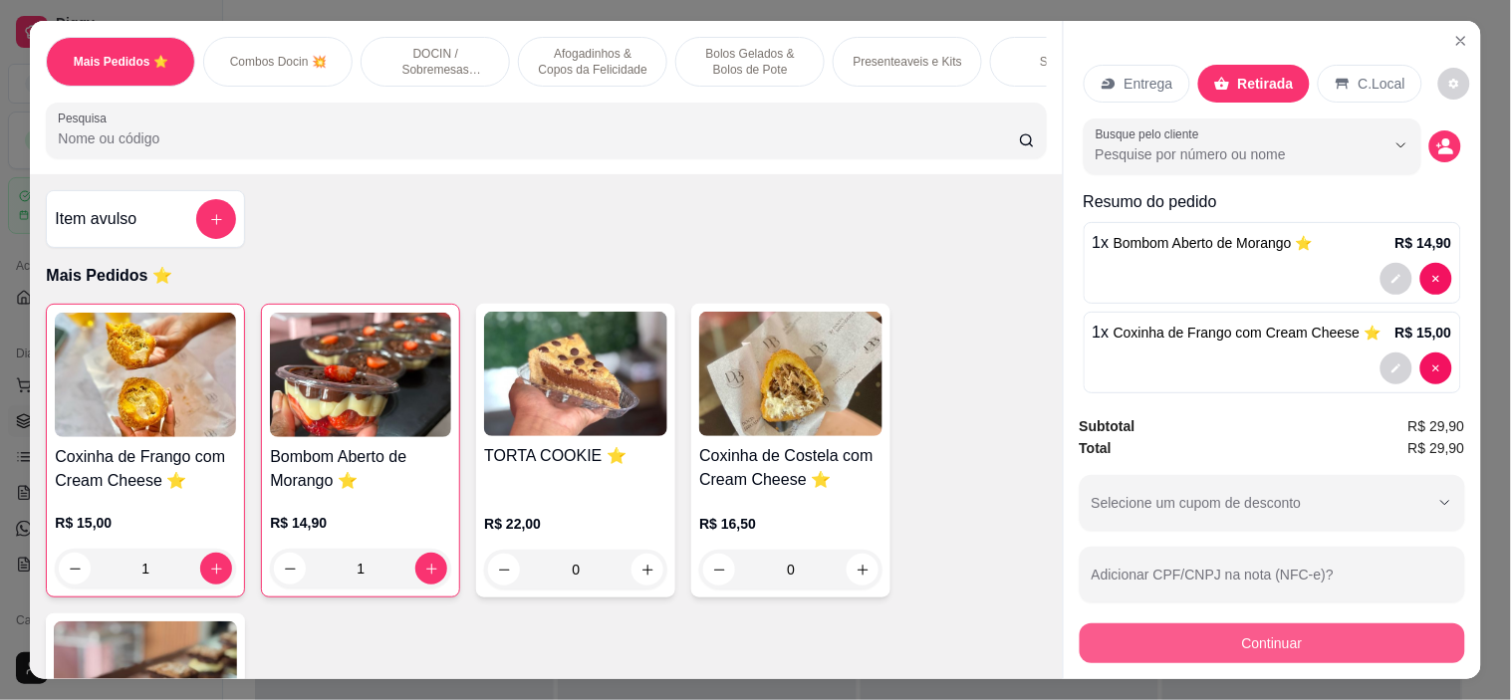
click at [1248, 623] on button "Continuar" at bounding box center [1272, 643] width 385 height 40
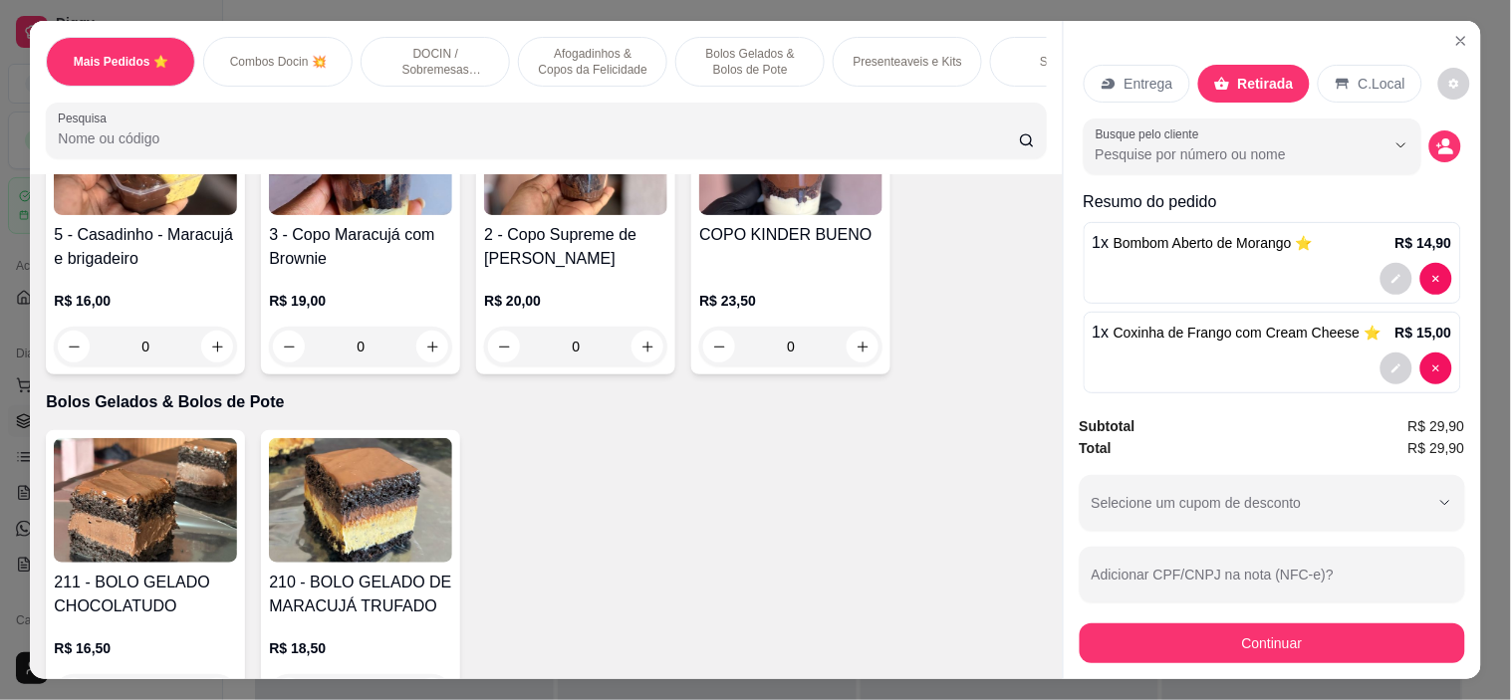
scroll to position [2103, 0]
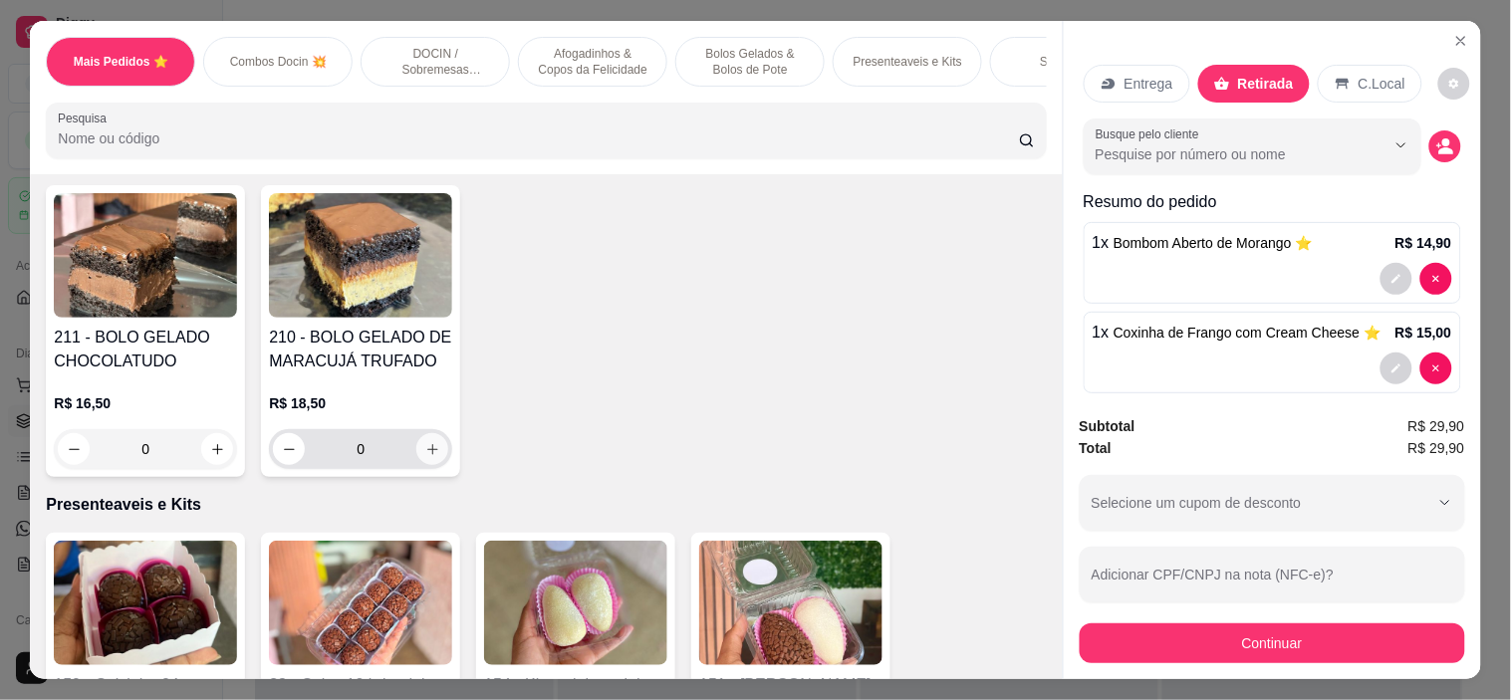
click at [427, 455] on icon "increase-product-quantity" at bounding box center [432, 449] width 11 height 11
type input "1"
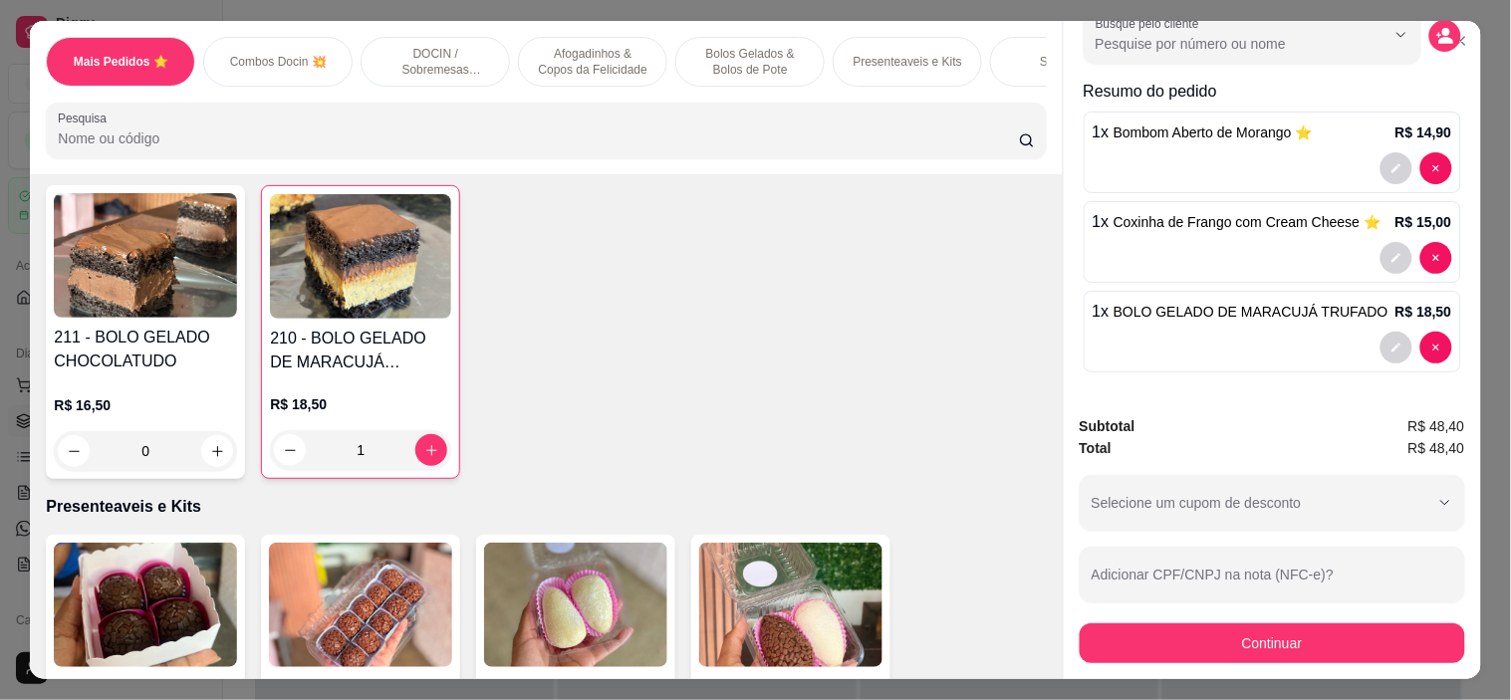
scroll to position [112, 0]
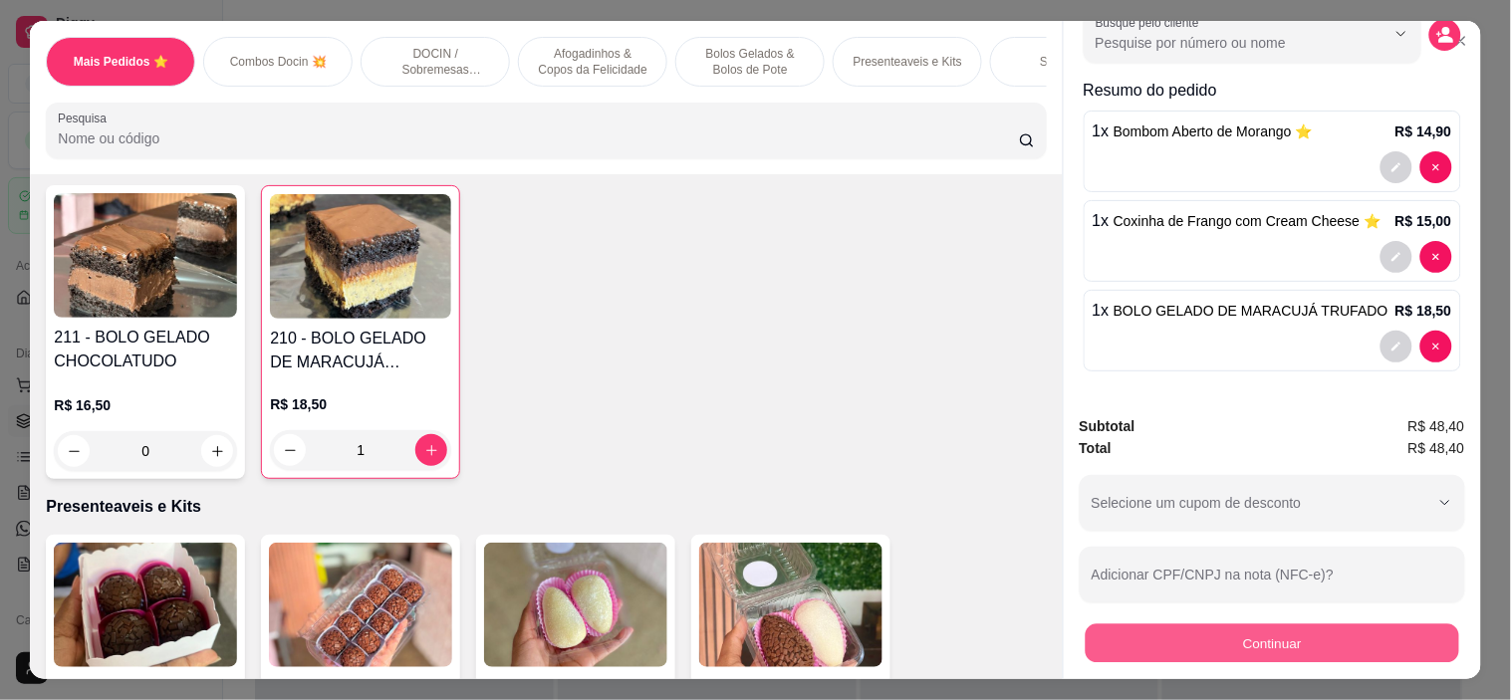
click at [1232, 631] on button "Continuar" at bounding box center [1271, 643] width 373 height 39
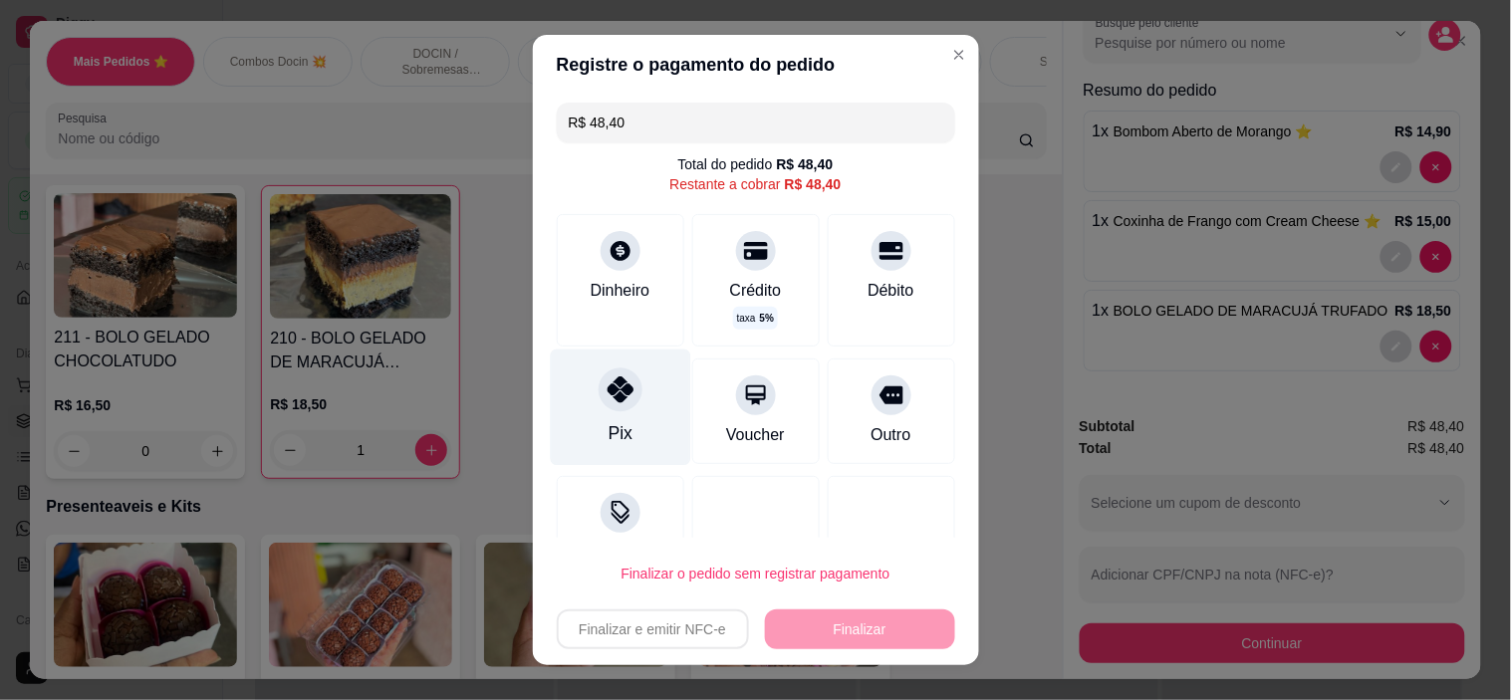
click at [629, 373] on div "Pix" at bounding box center [620, 408] width 140 height 117
type input "R$ 0,00"
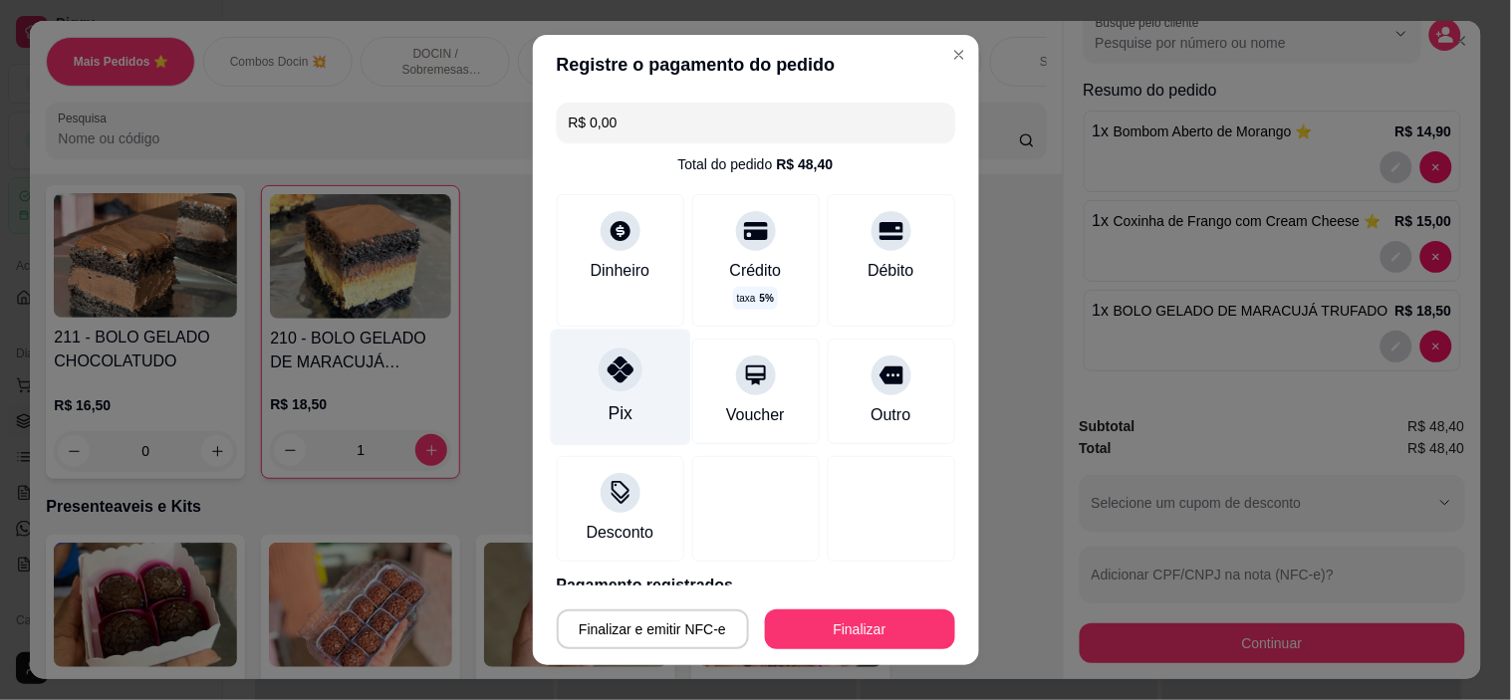
click at [608, 403] on div "Pix" at bounding box center [620, 413] width 24 height 26
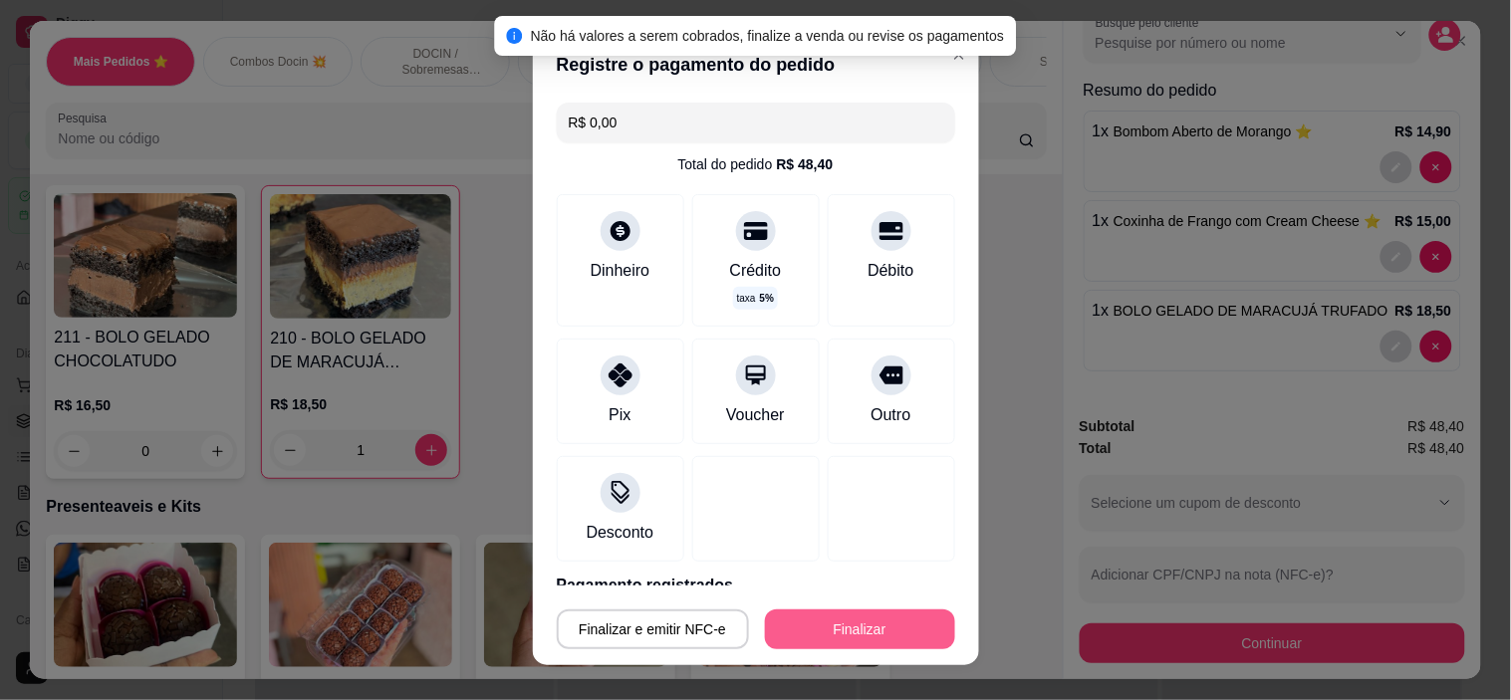
click at [833, 624] on button "Finalizar" at bounding box center [860, 630] width 190 height 40
type input "0"
type input "-R$ 48,40"
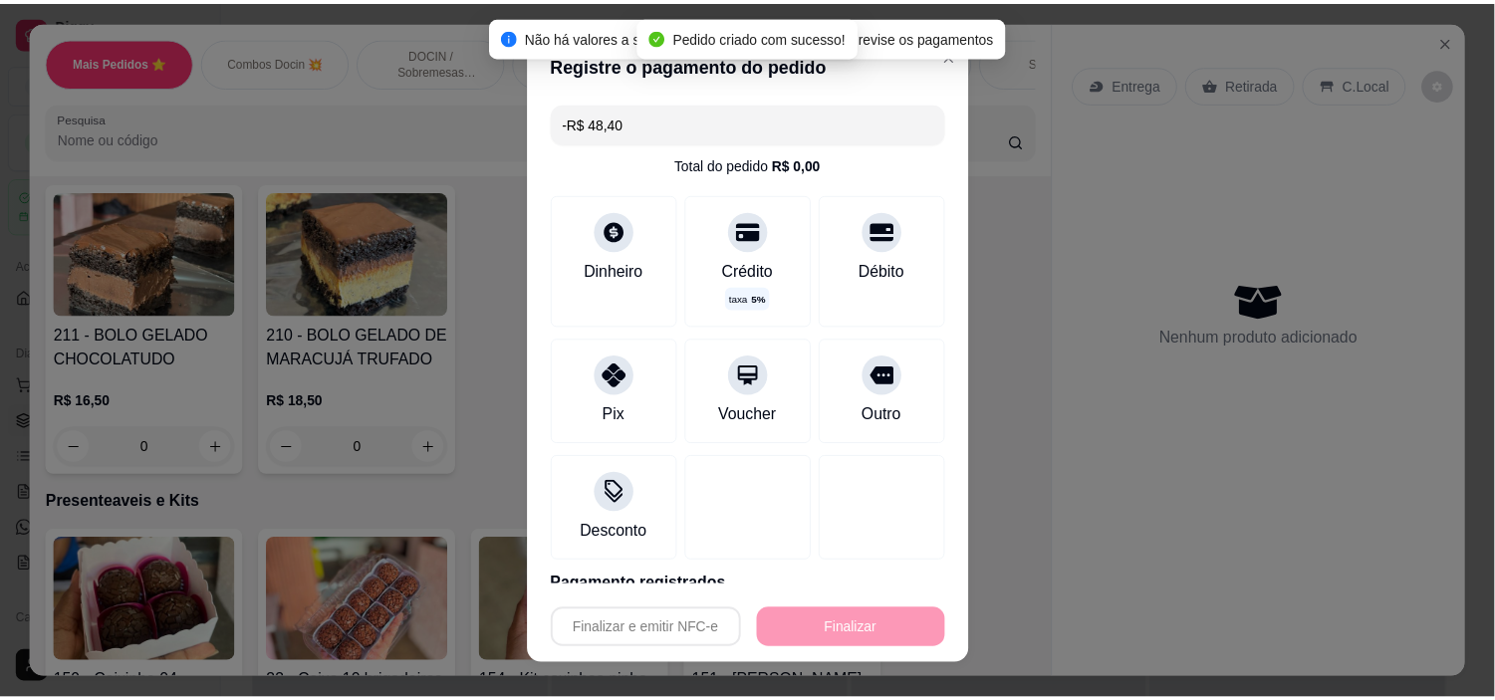
scroll to position [2100, 0]
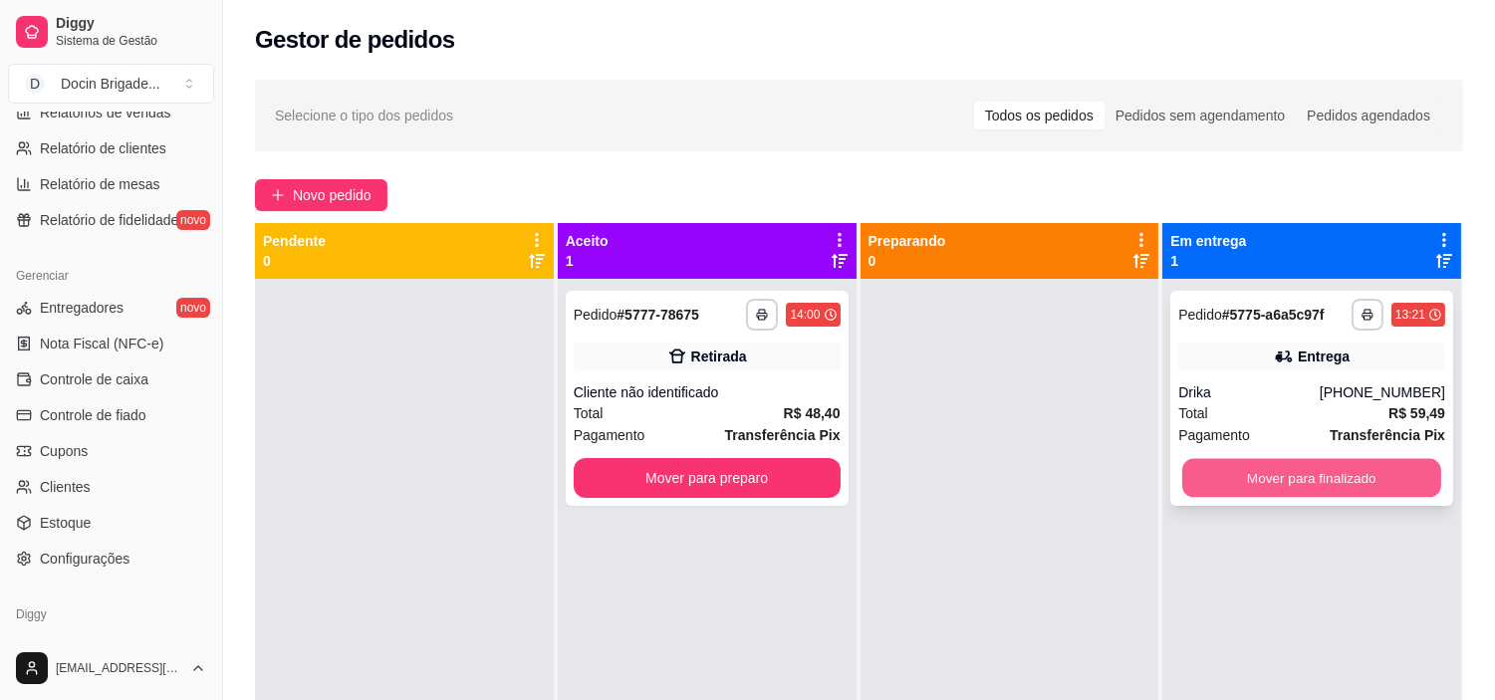
click at [1290, 473] on button "Mover para finalizado" at bounding box center [1311, 478] width 259 height 39
click at [690, 340] on div "**********" at bounding box center [707, 398] width 283 height 215
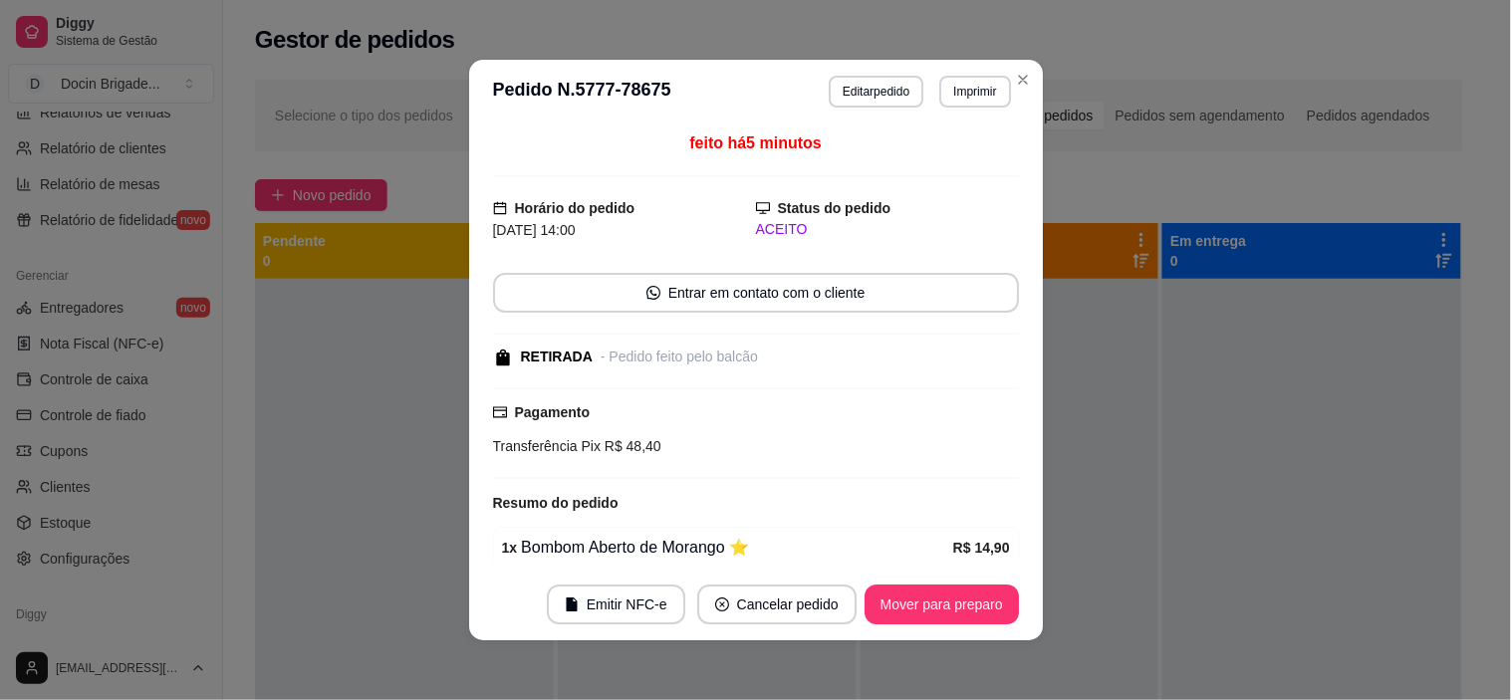
scroll to position [211, 0]
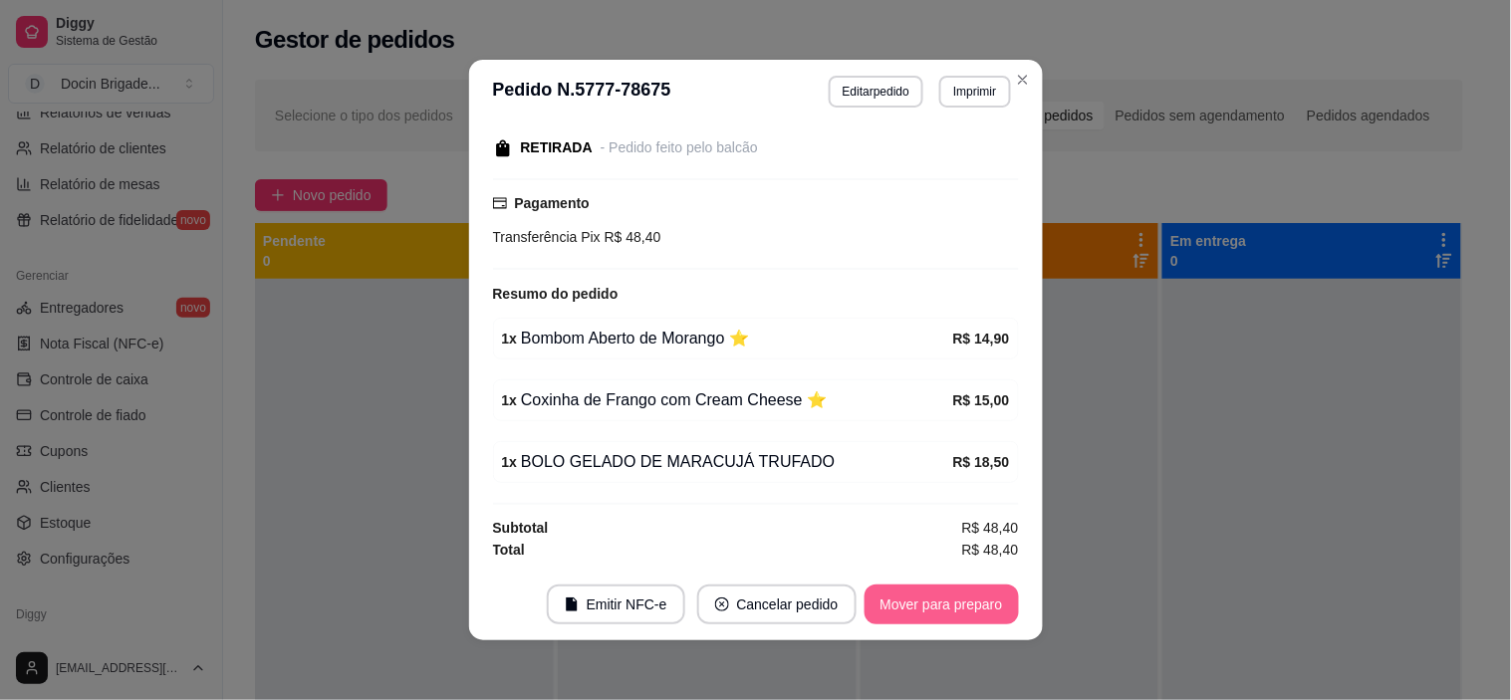
click at [937, 616] on button "Mover para preparo" at bounding box center [942, 605] width 154 height 40
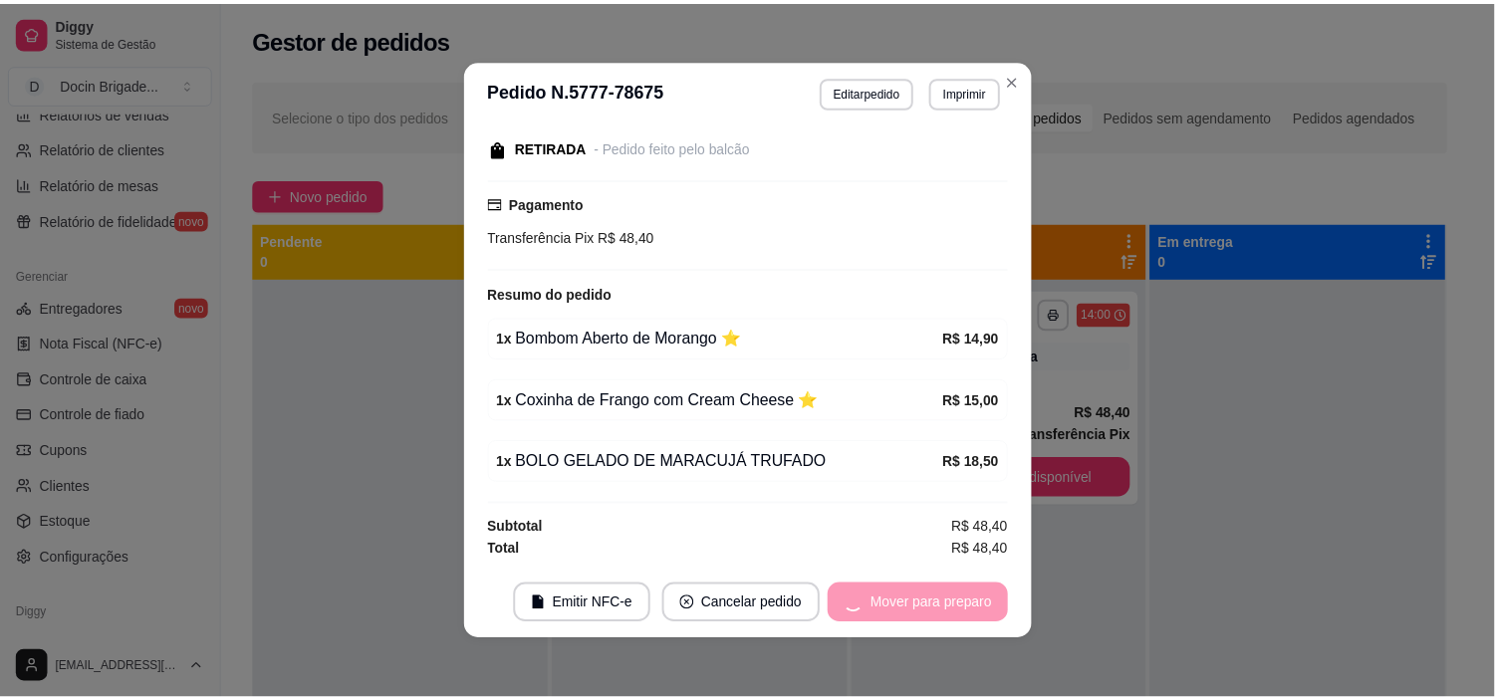
scroll to position [4, 0]
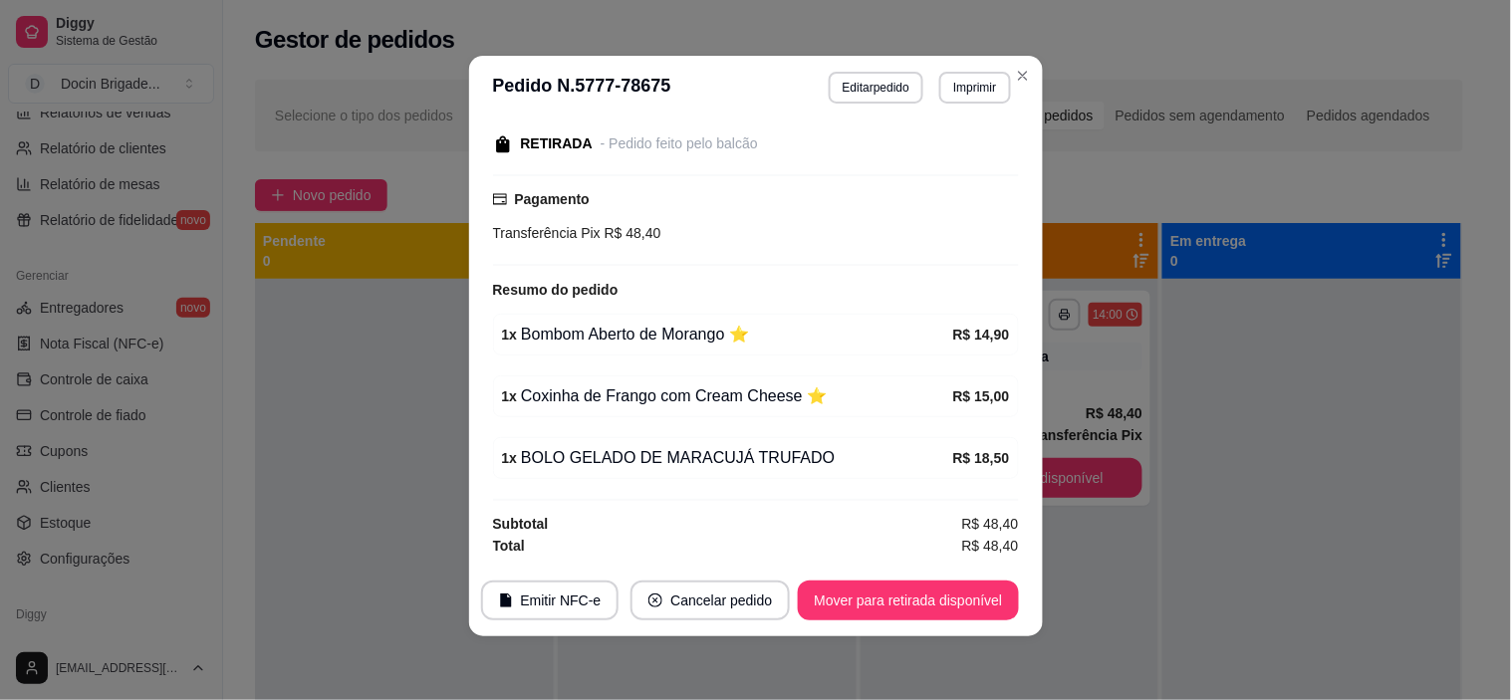
click at [919, 392] on div "1 x Coxinha de Frango com Cream Cheese ⭐️" at bounding box center [727, 396] width 451 height 24
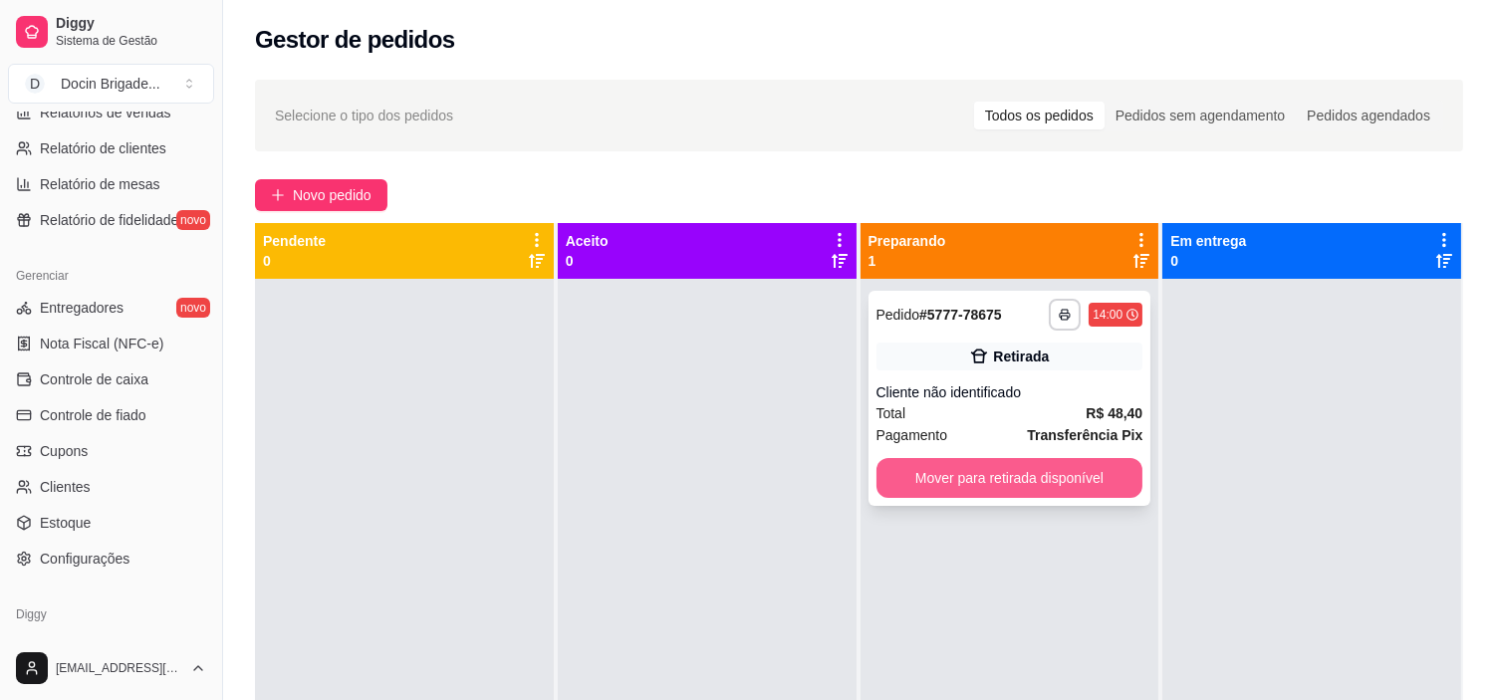
click at [1050, 489] on button "Mover para retirada disponível" at bounding box center [1009, 478] width 267 height 40
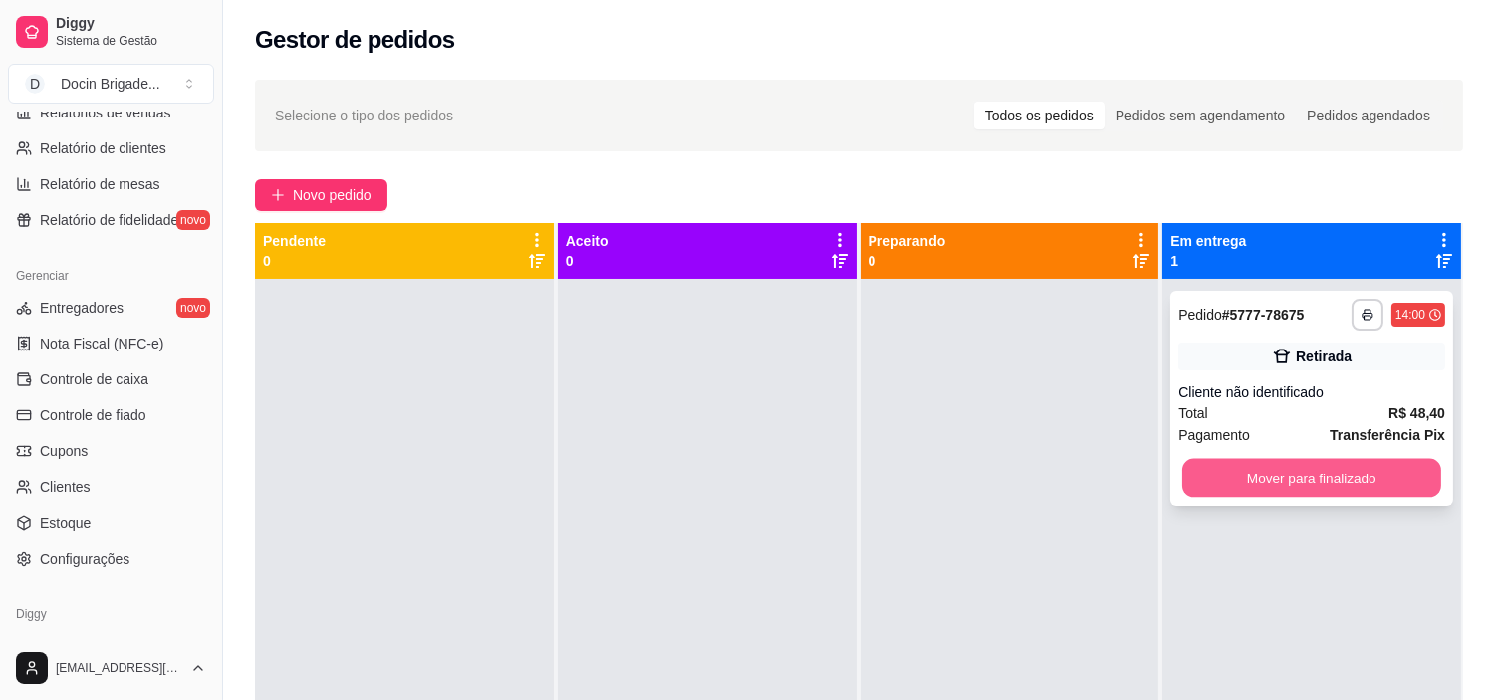
click at [1295, 481] on button "Mover para finalizado" at bounding box center [1311, 478] width 259 height 39
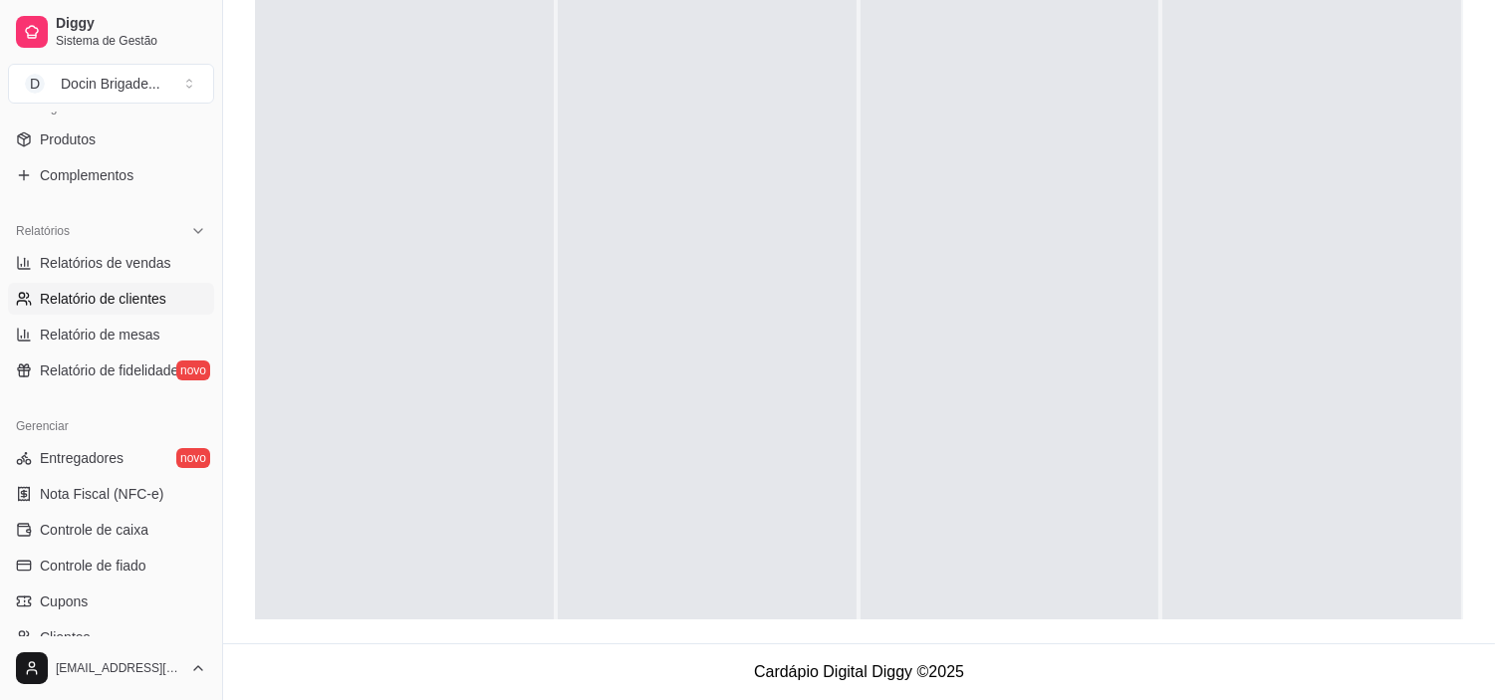
scroll to position [511, 0]
click at [123, 269] on span "Relatórios de vendas" at bounding box center [105, 265] width 131 height 20
select select "ALL"
select select "0"
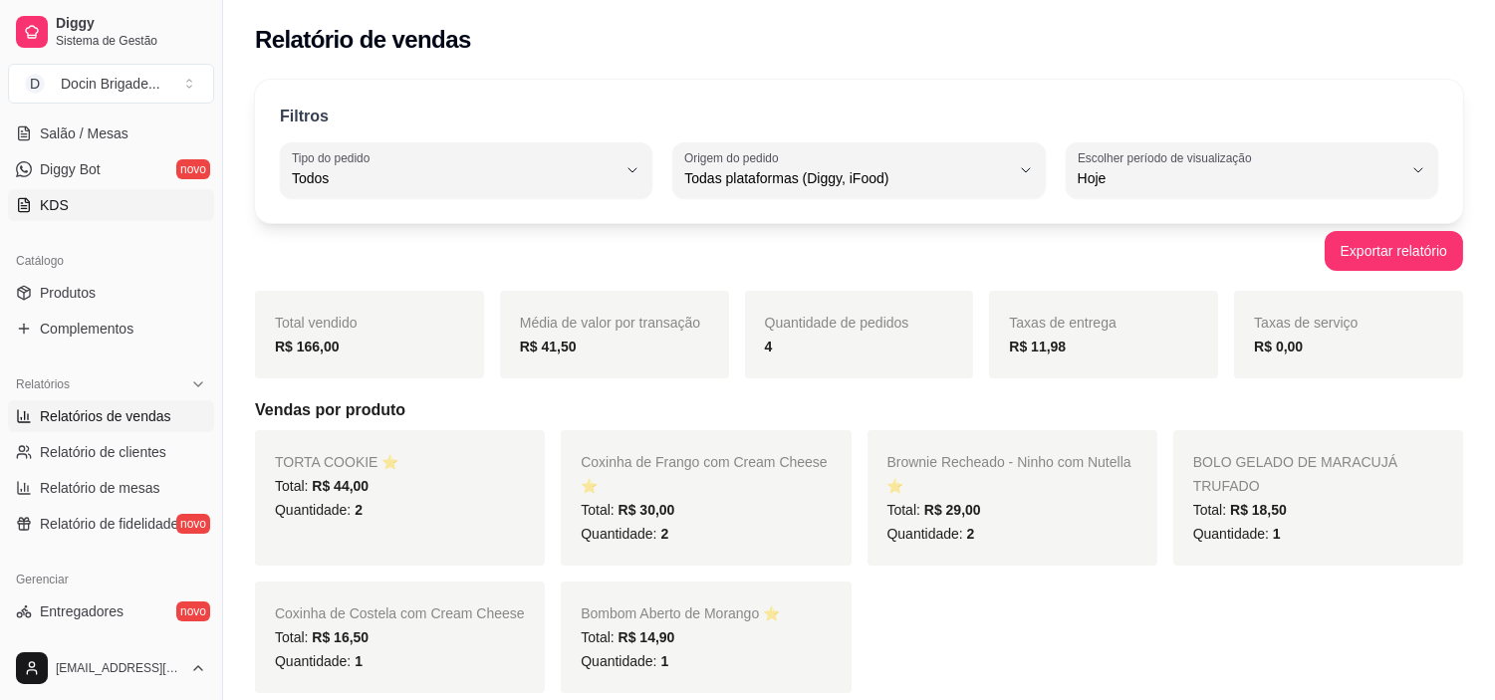
scroll to position [179, 0]
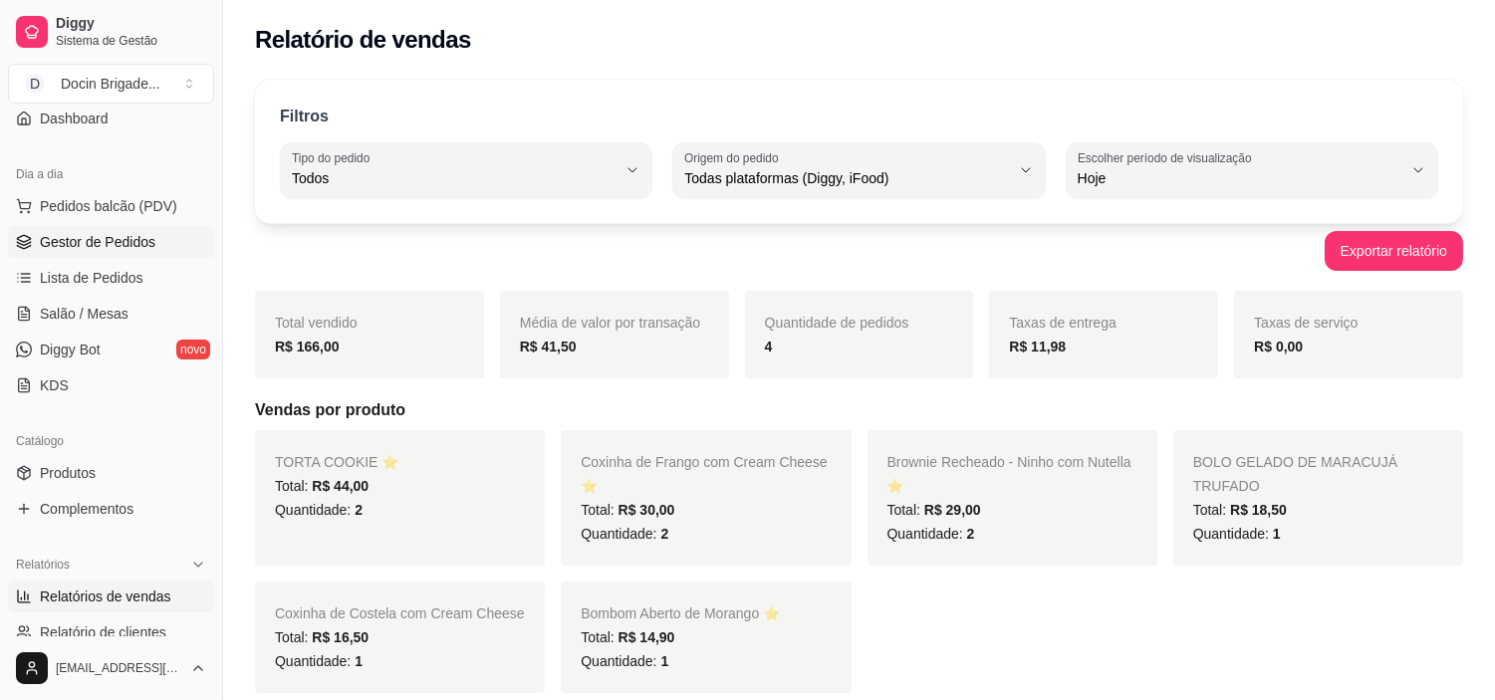
click at [76, 236] on span "Gestor de Pedidos" at bounding box center [98, 242] width 116 height 20
